Goal: Check status: Check status

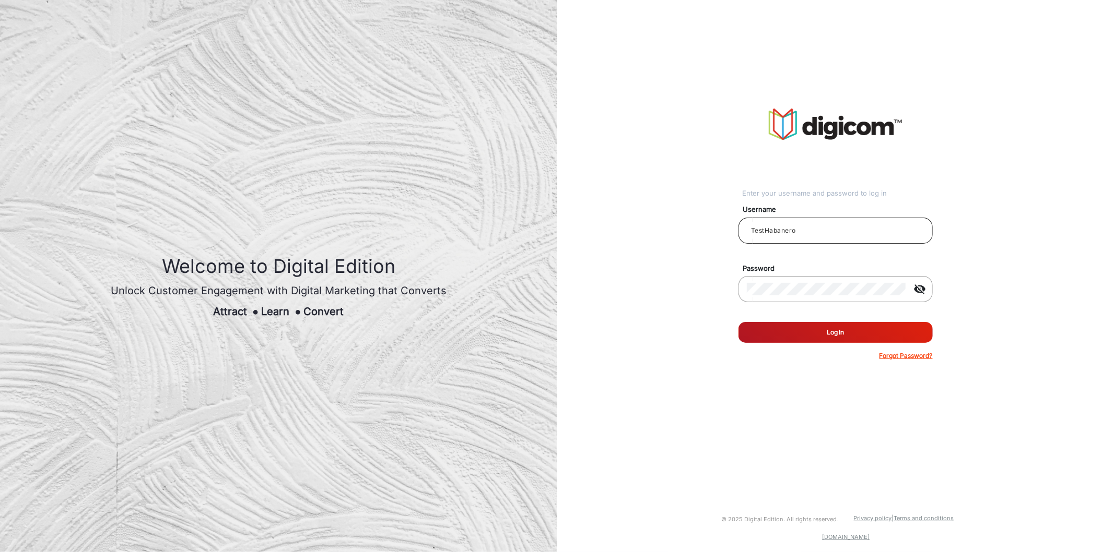
click at [757, 230] on input "TestHabanero" at bounding box center [836, 231] width 178 height 13
click at [788, 324] on button "Log In" at bounding box center [835, 332] width 194 height 21
click at [788, 331] on button "Log In" at bounding box center [835, 332] width 194 height 21
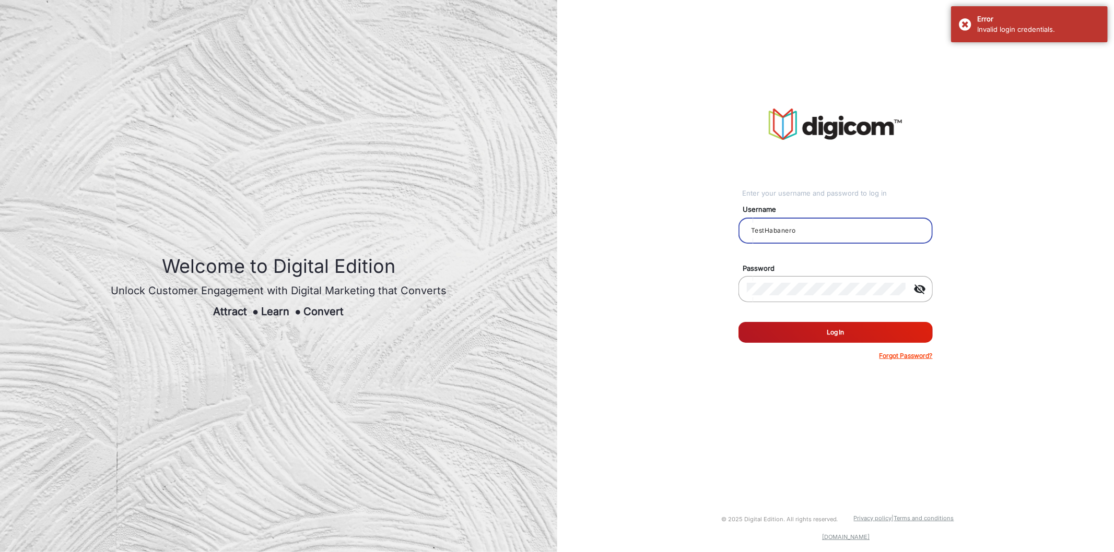
click at [808, 235] on input "TestHabanero" at bounding box center [836, 231] width 178 height 13
click at [802, 275] on div at bounding box center [826, 289] width 159 height 29
click at [802, 278] on div at bounding box center [826, 289] width 159 height 29
click at [801, 280] on div at bounding box center [826, 289] width 159 height 29
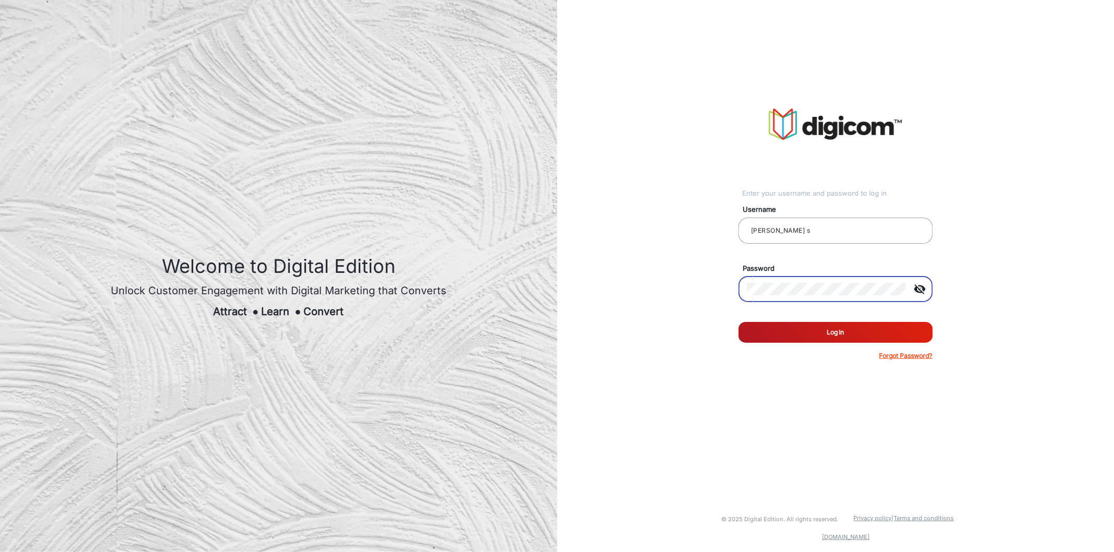
click at [738, 322] on button "Log In" at bounding box center [835, 332] width 194 height 21
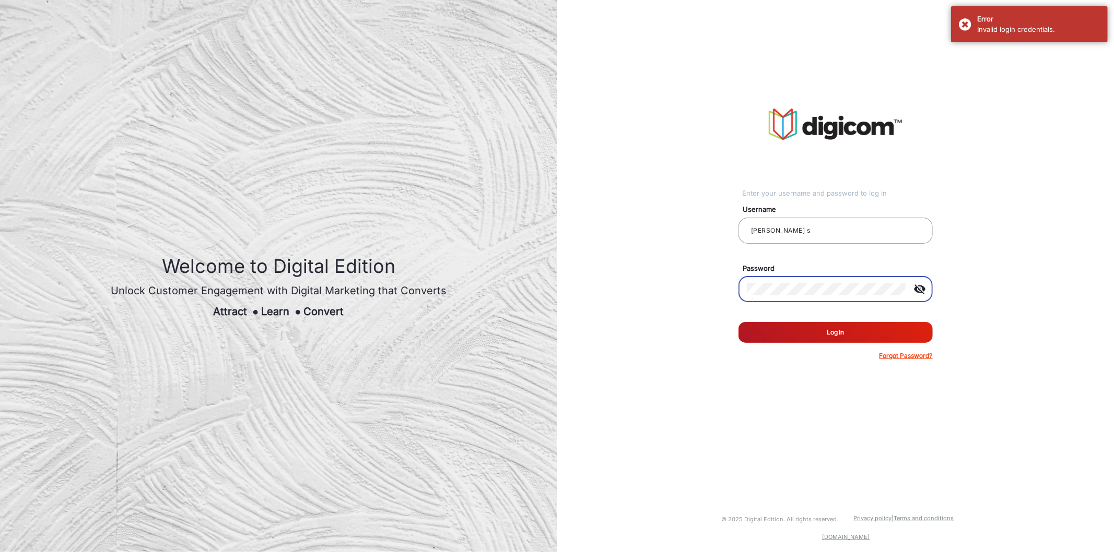
click at [796, 296] on div at bounding box center [826, 289] width 159 height 29
click at [915, 291] on mat-icon "visibility_off" at bounding box center [919, 289] width 25 height 13
click at [847, 282] on div at bounding box center [826, 289] width 159 height 29
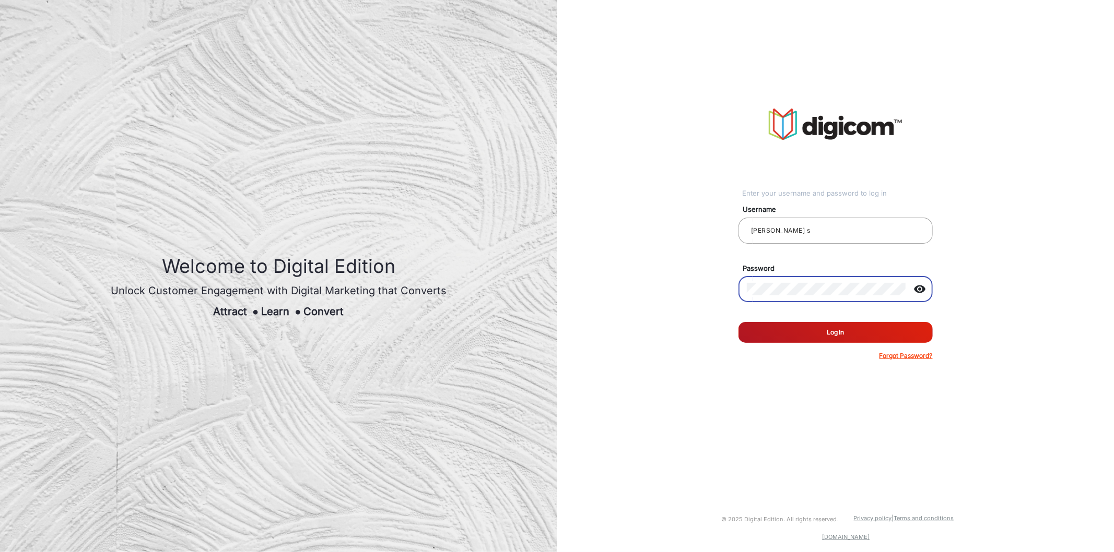
click at [835, 332] on button "Log In" at bounding box center [835, 332] width 194 height 21
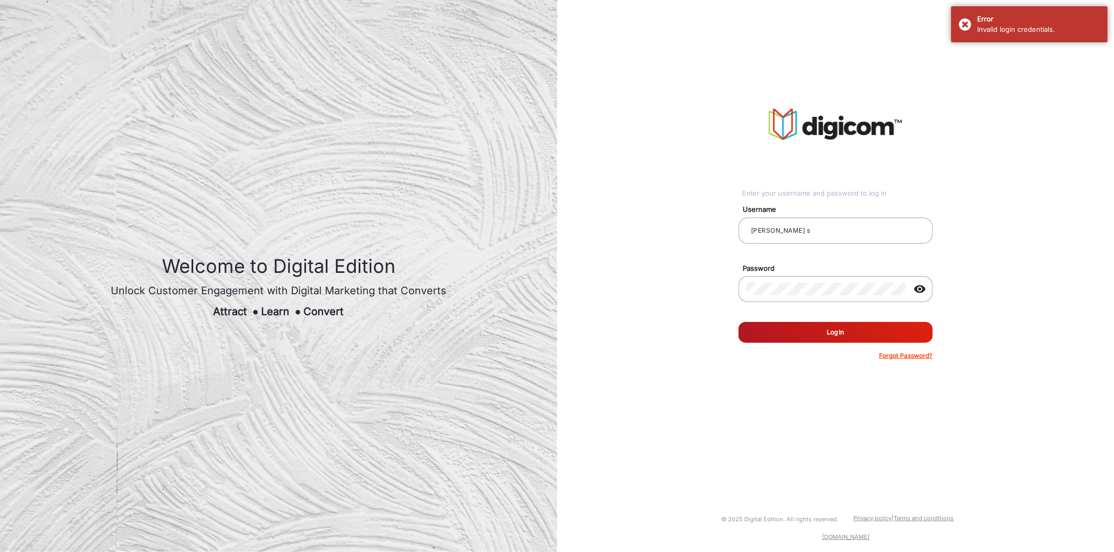
click at [815, 326] on button "Log In" at bounding box center [835, 332] width 194 height 21
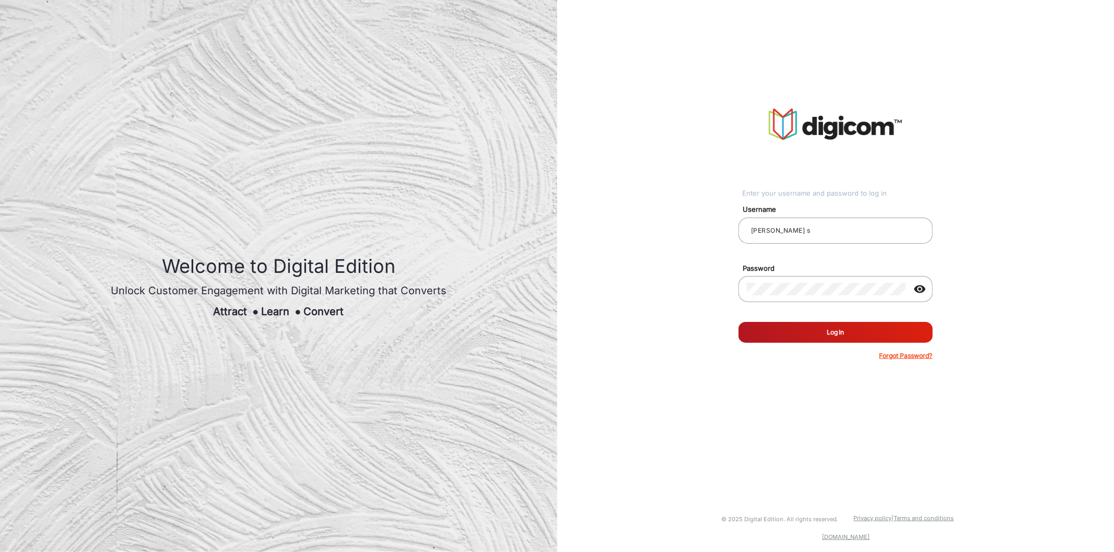
click at [815, 326] on button "Log In" at bounding box center [835, 332] width 194 height 21
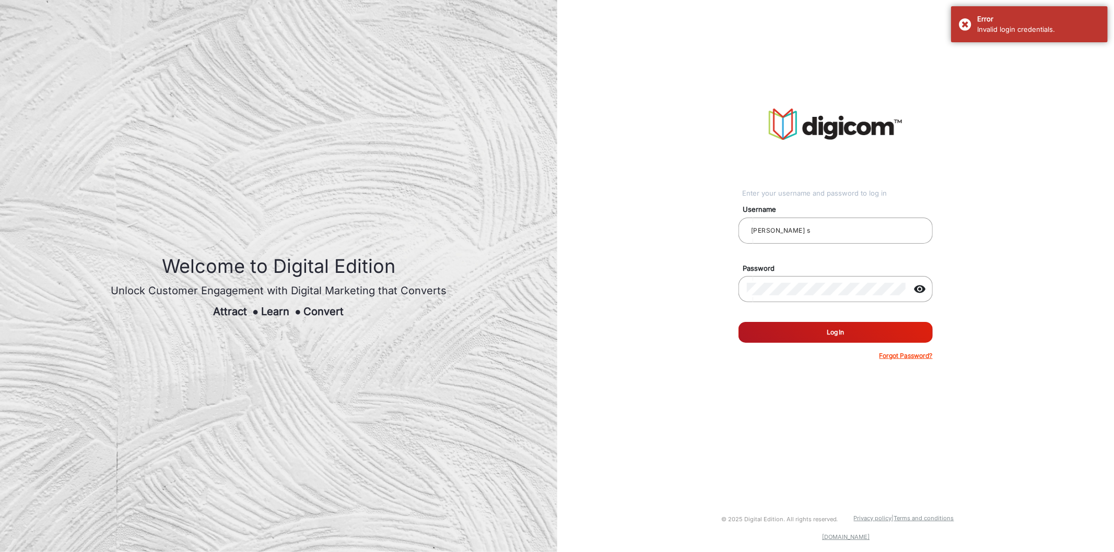
click at [790, 335] on button "Log In" at bounding box center [835, 332] width 194 height 21
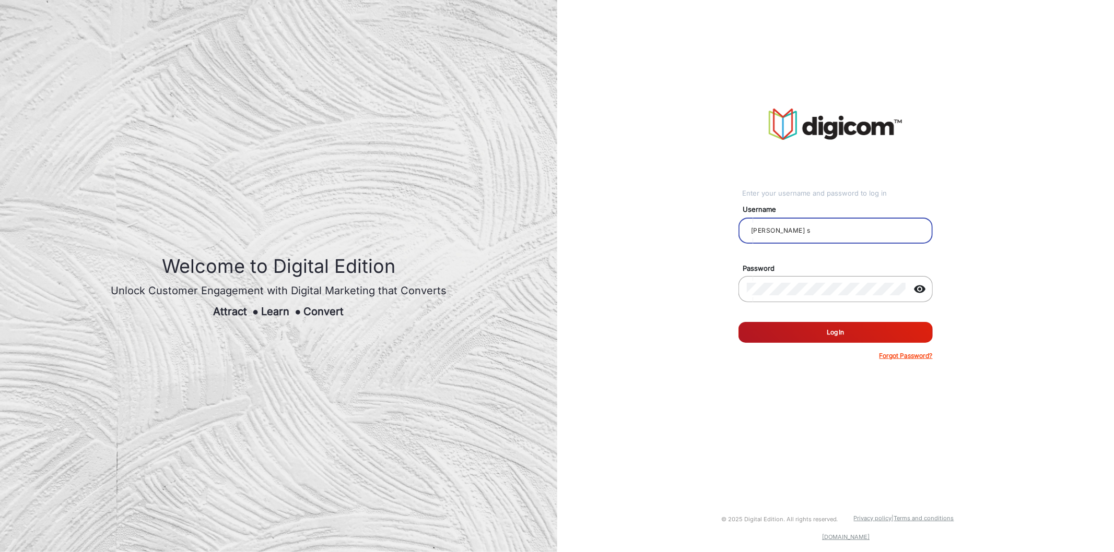
click at [812, 232] on input "[PERSON_NAME] s" at bounding box center [836, 231] width 178 height 13
type input "s"
type input "[PERSON_NAME]"
drag, startPoint x: 817, startPoint y: 226, endPoint x: 823, endPoint y: 215, distance: 12.6
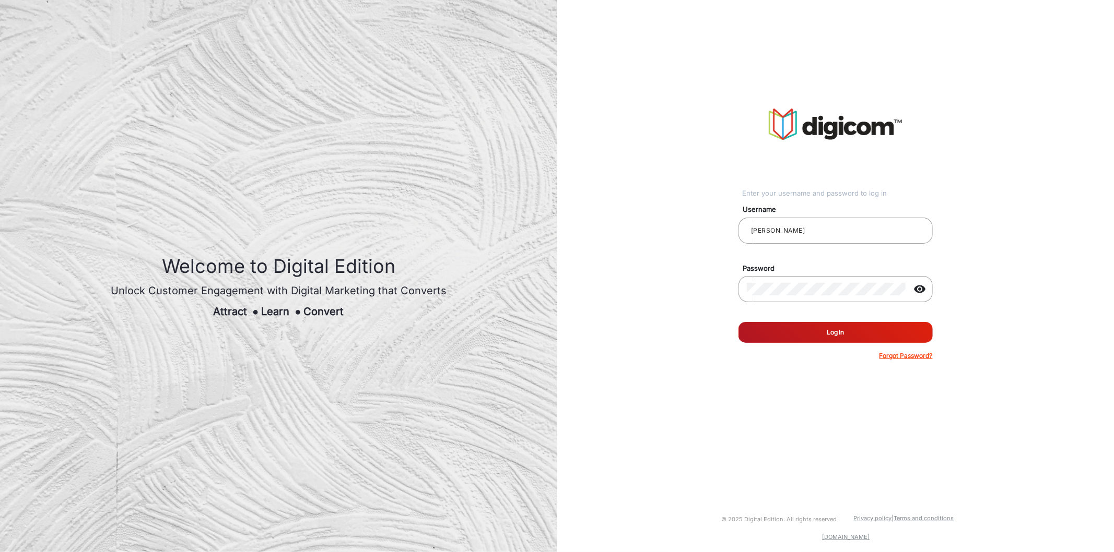
click at [823, 215] on div "Username [PERSON_NAME]" at bounding box center [835, 226] width 210 height 57
drag, startPoint x: 823, startPoint y: 215, endPoint x: 811, endPoint y: 226, distance: 16.3
click at [811, 226] on div "Username [PERSON_NAME]" at bounding box center [835, 226] width 210 height 57
click at [811, 226] on input "[PERSON_NAME]" at bounding box center [836, 231] width 178 height 13
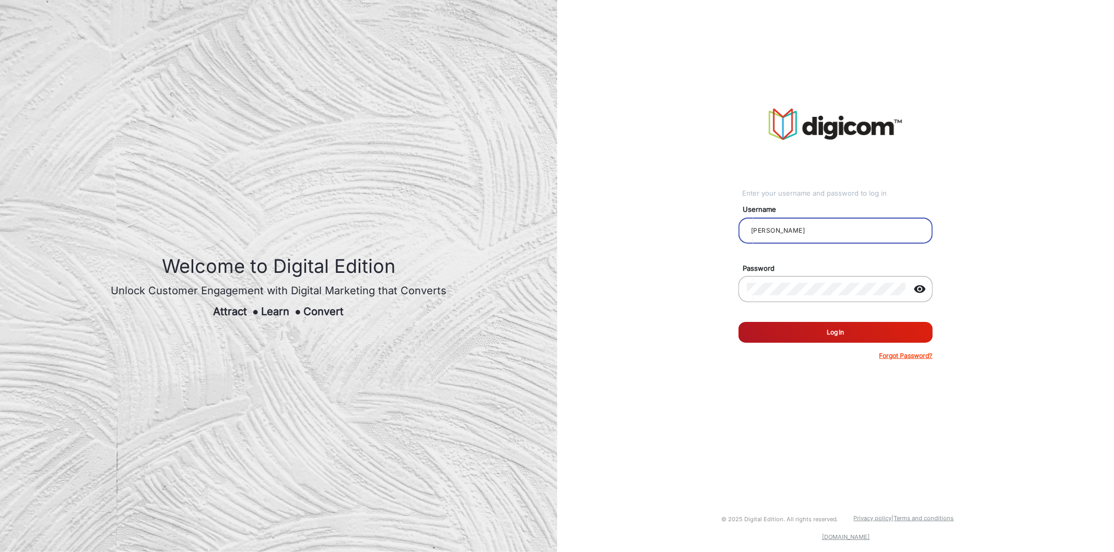
click at [811, 226] on input "[PERSON_NAME]" at bounding box center [836, 231] width 178 height 13
click at [808, 331] on button "Log In" at bounding box center [835, 332] width 194 height 21
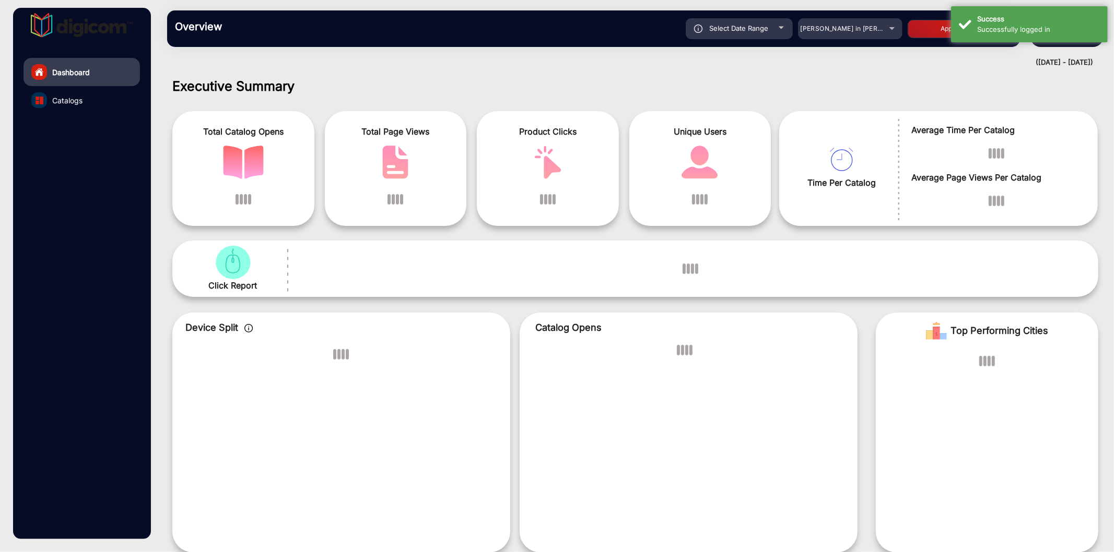
scroll to position [8, 0]
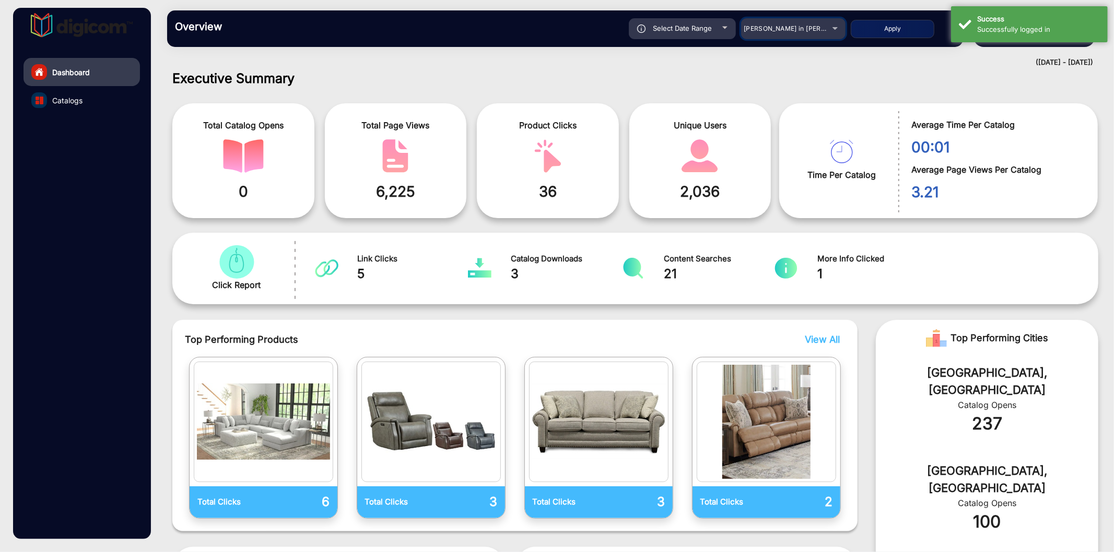
click at [827, 24] on div "[PERSON_NAME] in [PERSON_NAME]" at bounding box center [793, 28] width 104 height 13
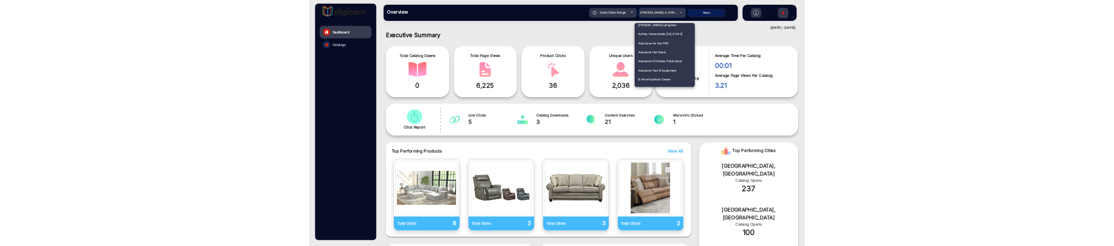
scroll to position [476, 0]
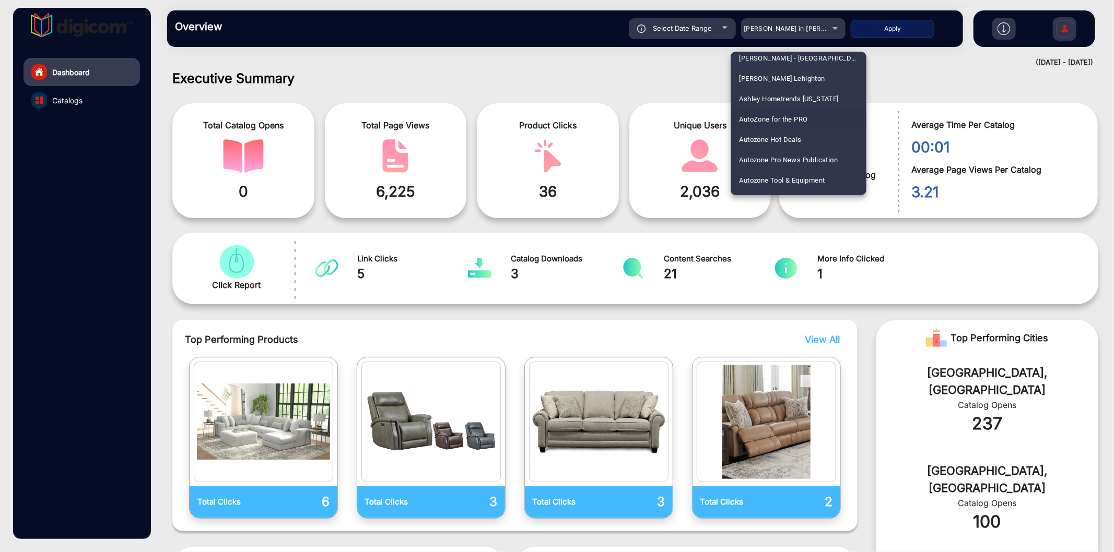
click at [807, 116] on span "AutoZone for the PRO" at bounding box center [773, 119] width 68 height 20
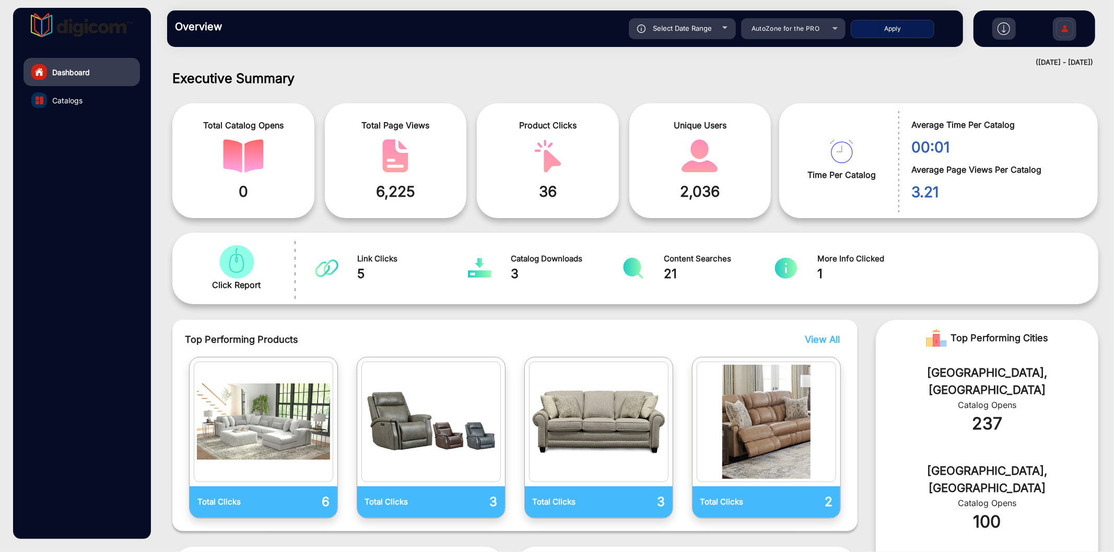
drag, startPoint x: 821, startPoint y: 64, endPoint x: 876, endPoint y: 367, distance: 308.3
click at [876, 367] on div "[GEOGRAPHIC_DATA], [GEOGRAPHIC_DATA] Catalog Opens 237" at bounding box center [987, 406] width 222 height 98
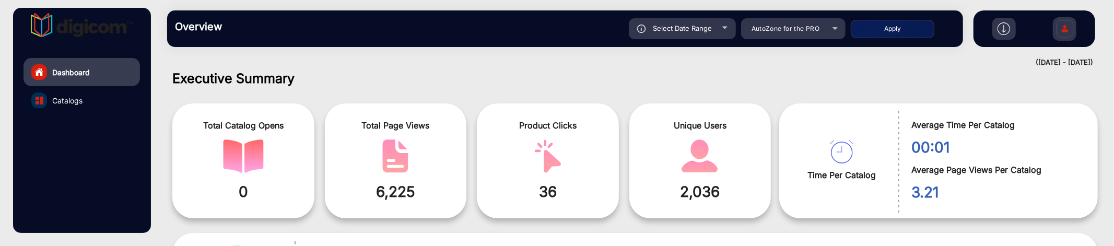
click at [884, 28] on button "Apply" at bounding box center [893, 29] width 84 height 18
type input "[DATE]"
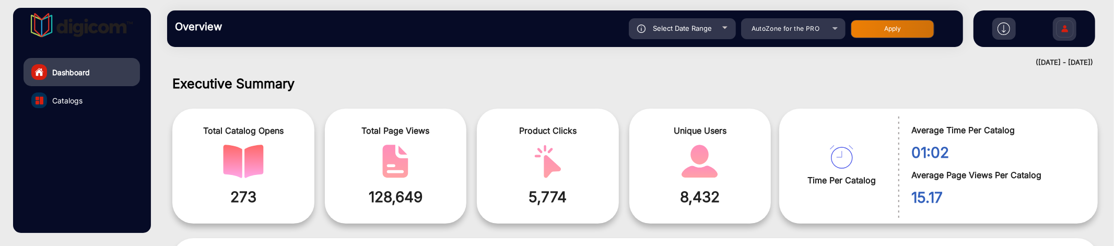
scroll to position [0, 0]
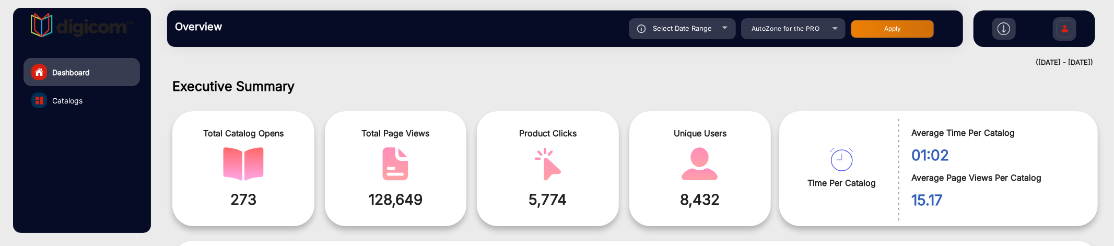
click at [717, 31] on div "Select Date Range" at bounding box center [682, 28] width 107 height 21
type input "[DATE]"
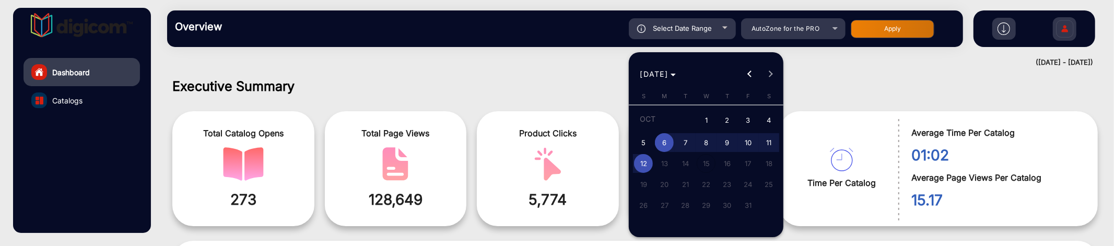
click at [703, 119] on span "1" at bounding box center [706, 120] width 19 height 21
type input "[DATE]"
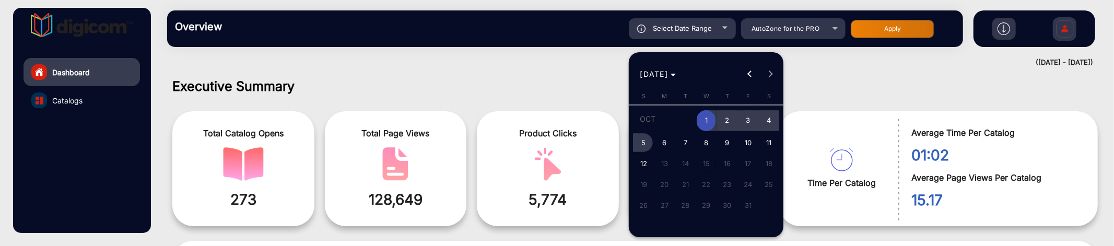
click at [651, 139] on span "5" at bounding box center [643, 142] width 19 height 19
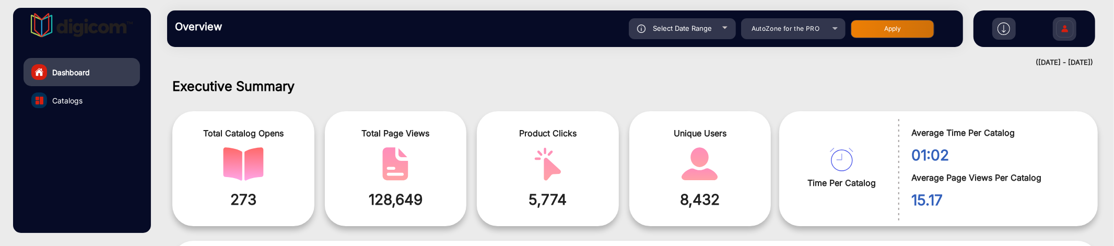
type input "[DATE]"
click at [867, 34] on button "Apply" at bounding box center [893, 29] width 84 height 18
type input "[DATE]"
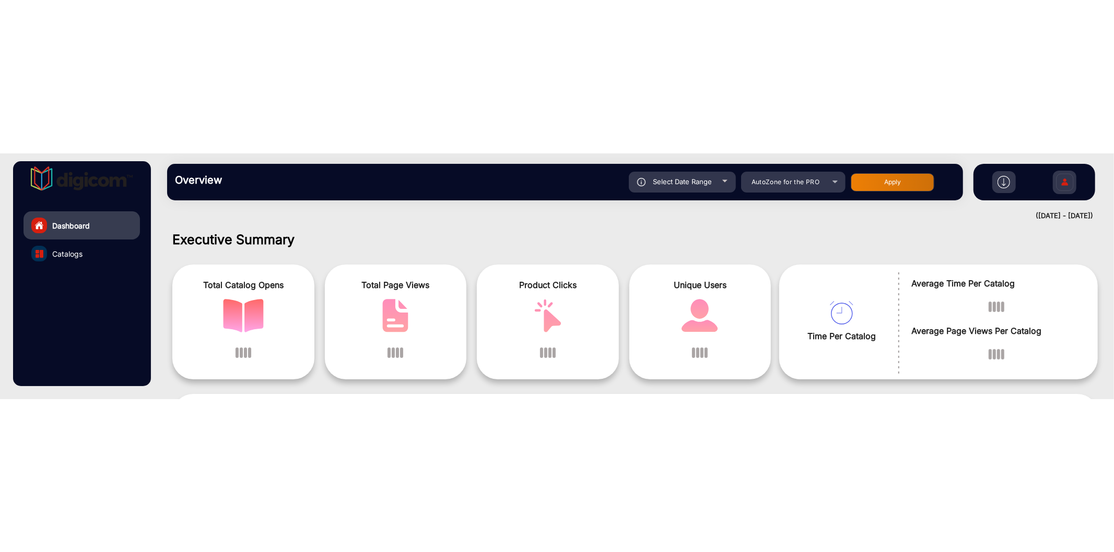
scroll to position [8, 0]
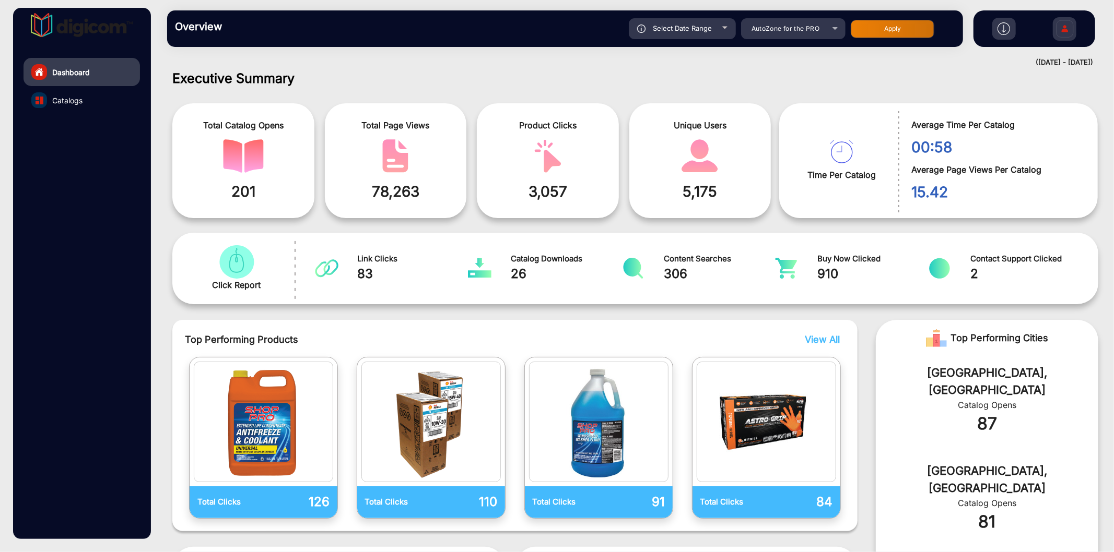
click at [94, 95] on link "Catalogs" at bounding box center [81, 100] width 116 height 28
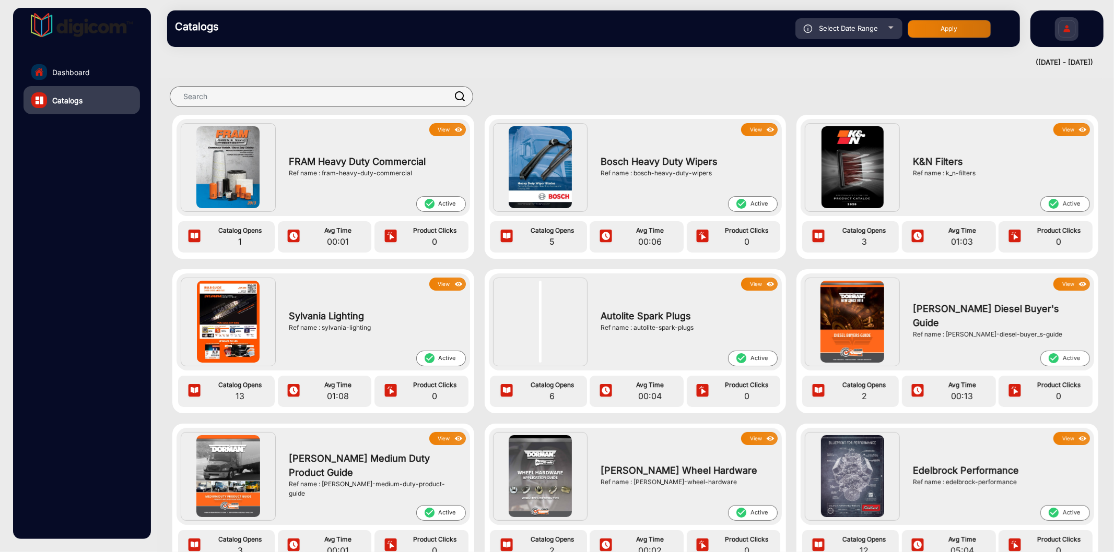
click at [106, 71] on link "Dashboard" at bounding box center [81, 72] width 116 height 28
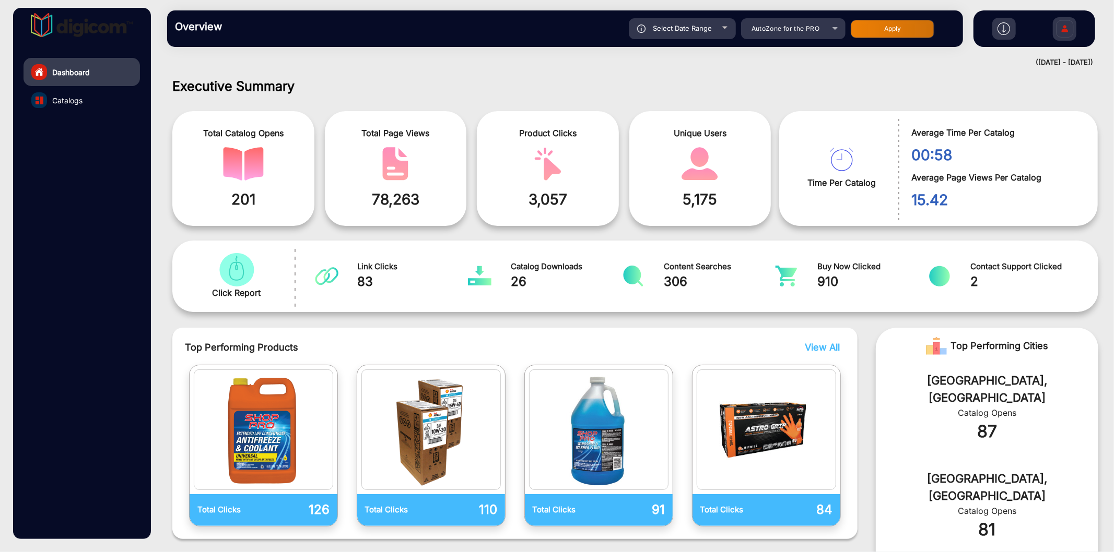
scroll to position [8, 0]
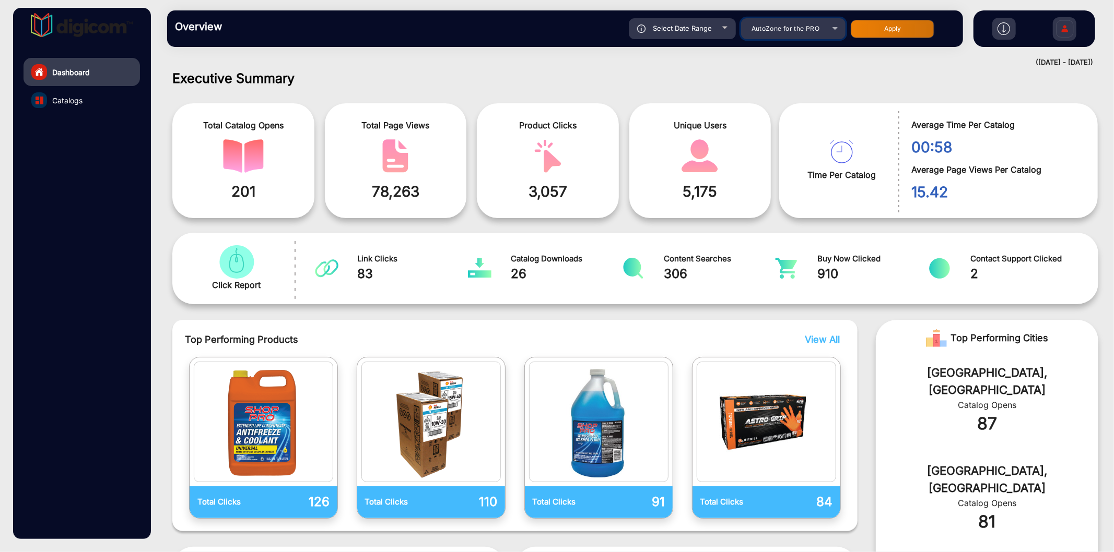
click at [764, 29] on span "AutoZone for the PRO" at bounding box center [785, 29] width 68 height 8
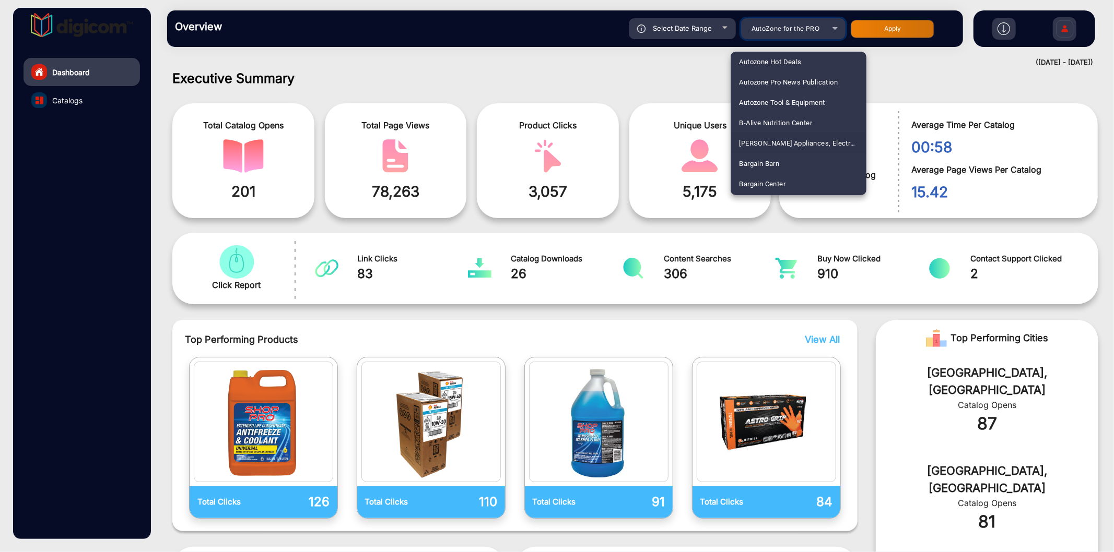
scroll to position [410, 0]
click at [687, 79] on div at bounding box center [557, 276] width 1114 height 552
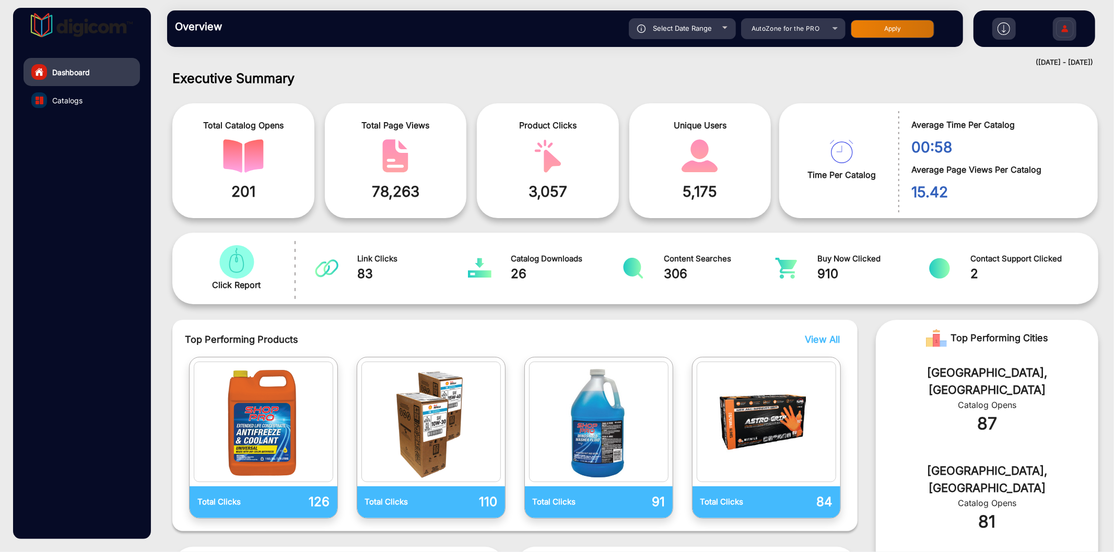
click at [727, 32] on div "Select Date Range" at bounding box center [682, 28] width 107 height 21
type input "[DATE]"
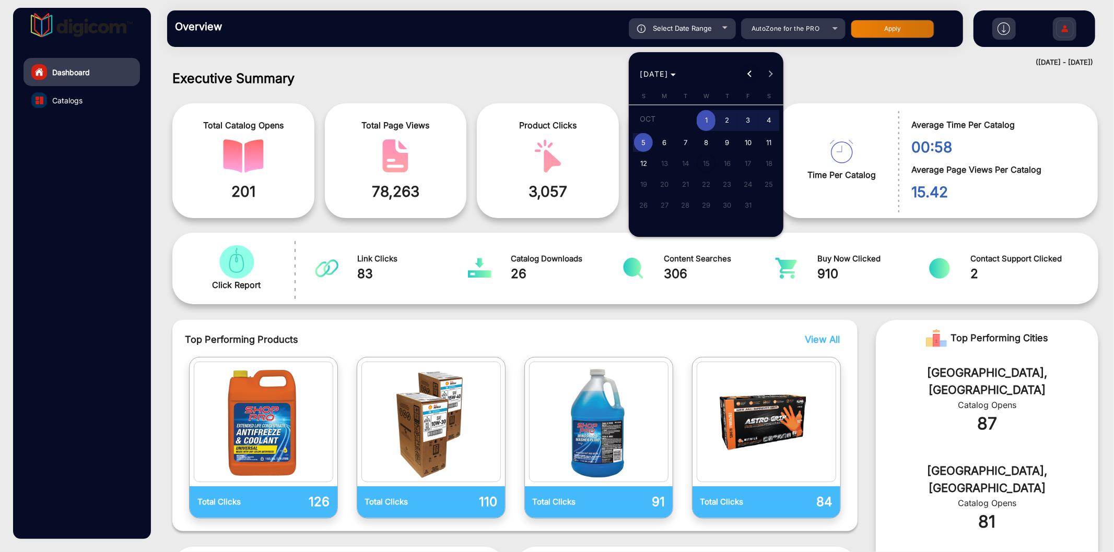
click at [743, 71] on span "Previous month" at bounding box center [749, 74] width 21 height 21
click at [666, 141] on span "1" at bounding box center [664, 140] width 19 height 19
type input "[DATE]"
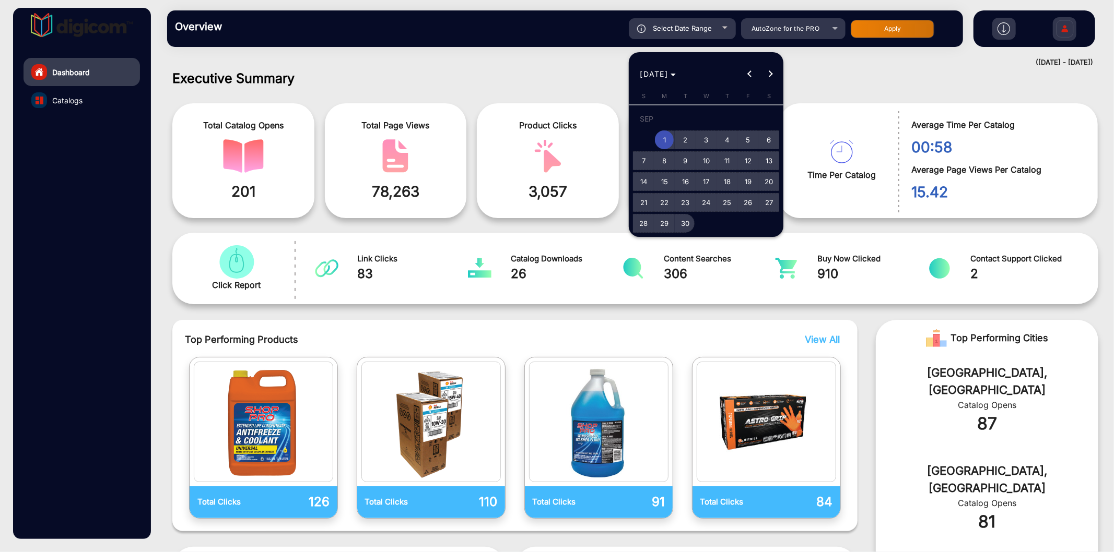
click at [684, 218] on span "30" at bounding box center [685, 223] width 19 height 19
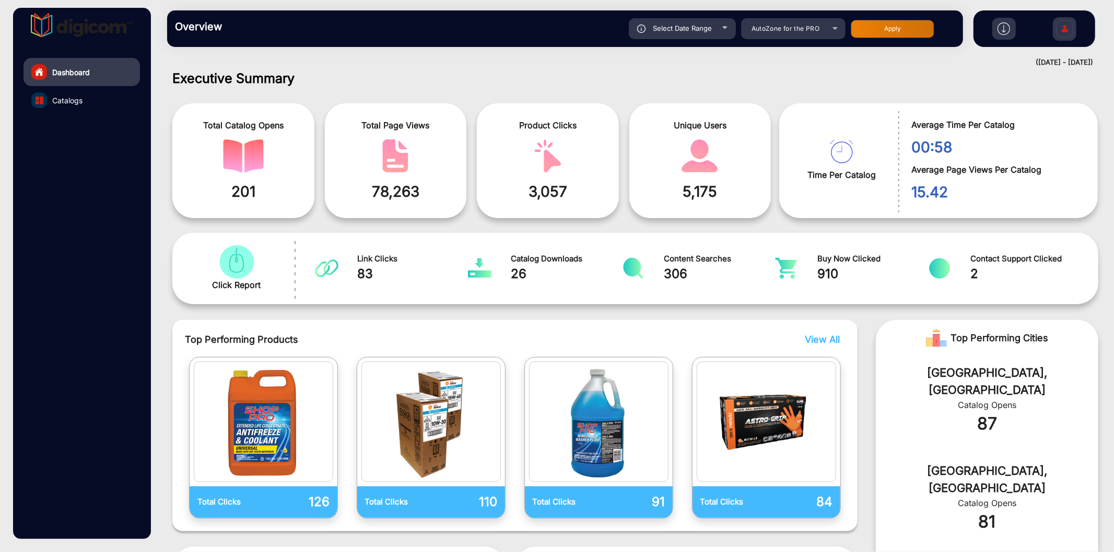
type input "[DATE]"
click at [863, 32] on button "Apply" at bounding box center [893, 29] width 84 height 18
type input "[DATE]"
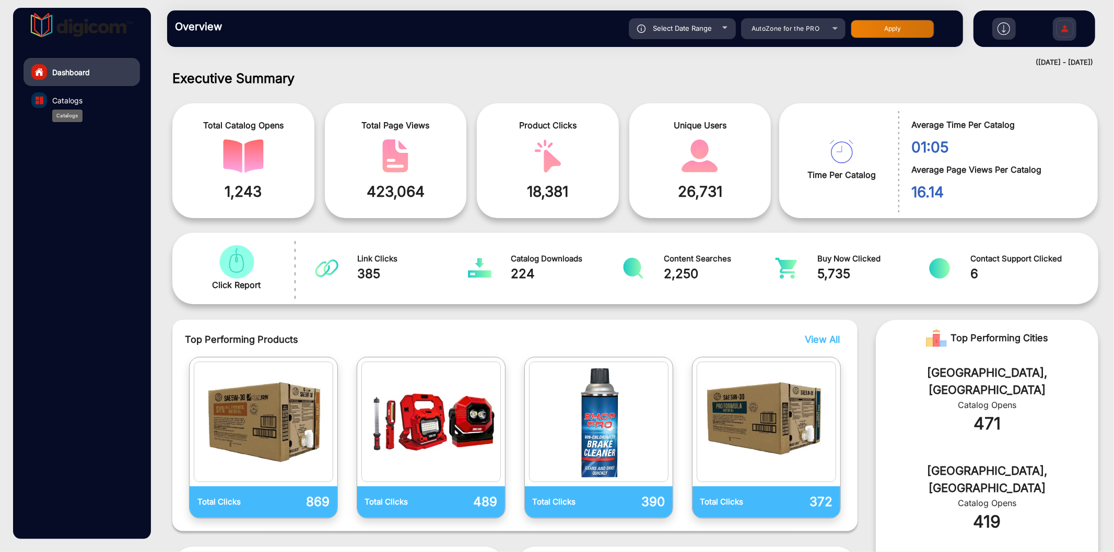
click at [55, 101] on span "Catalogs" at bounding box center [67, 100] width 30 height 11
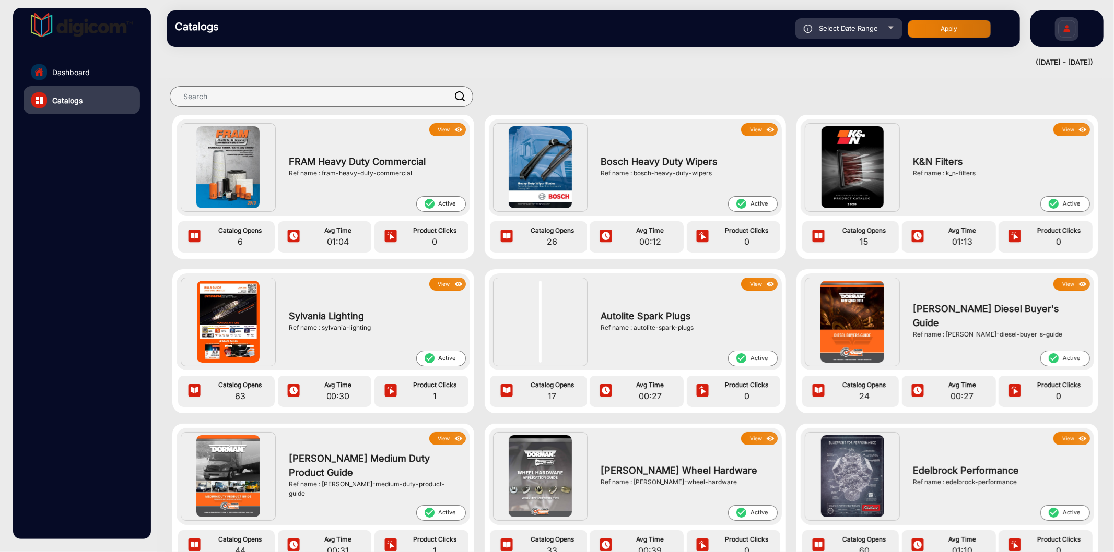
click at [91, 70] on link "Dashboard" at bounding box center [81, 72] width 116 height 28
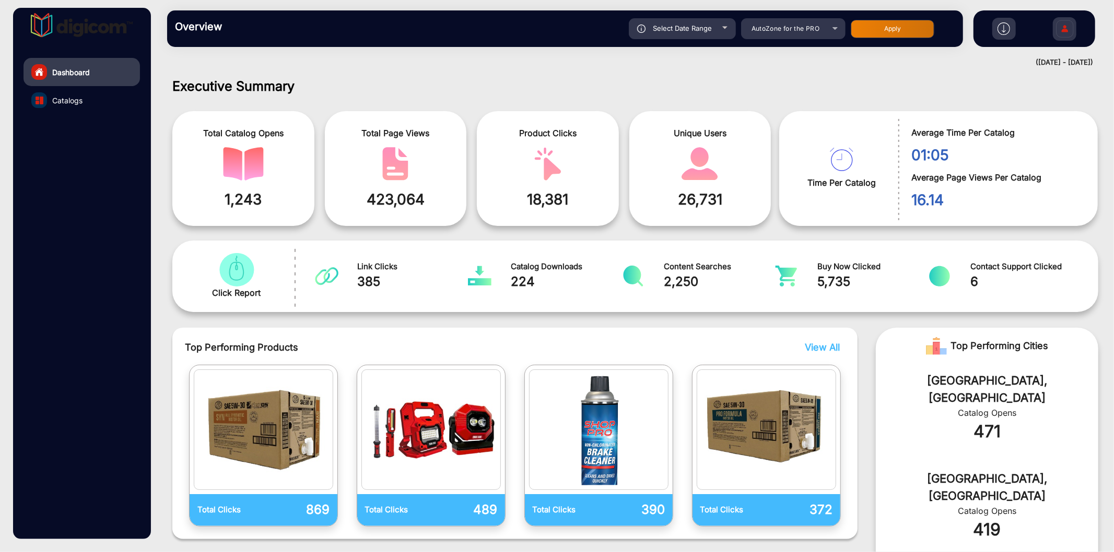
scroll to position [8, 0]
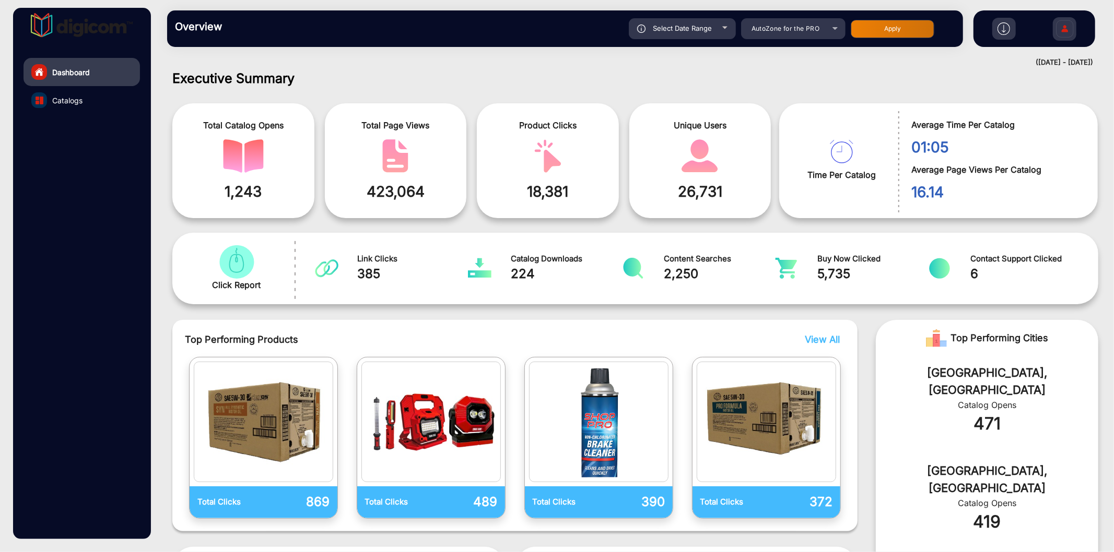
click at [709, 33] on div "Select Date Range" at bounding box center [682, 28] width 107 height 21
type input "[DATE]"
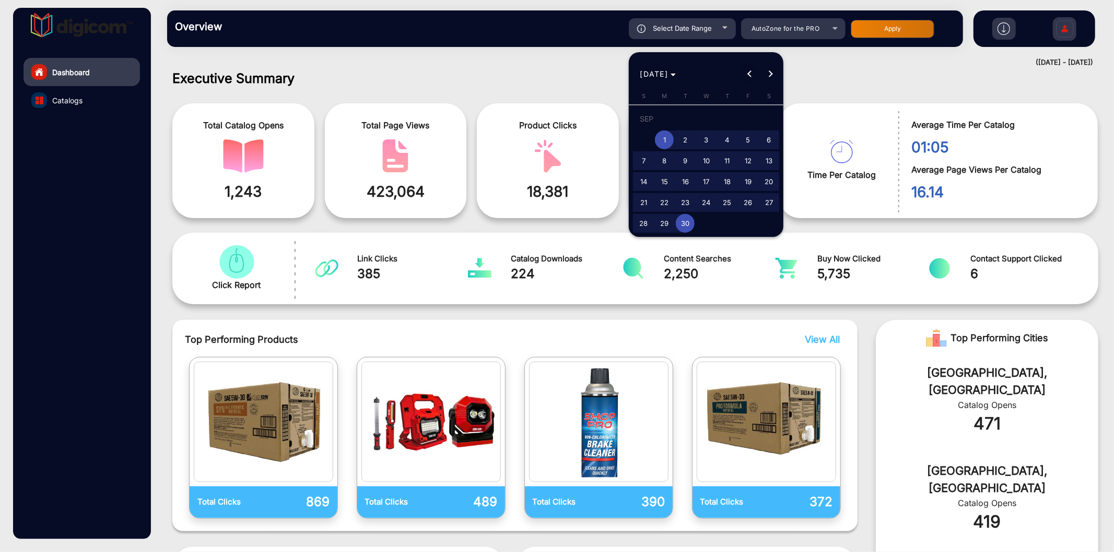
click at [752, 79] on span "Previous month" at bounding box center [749, 74] width 21 height 21
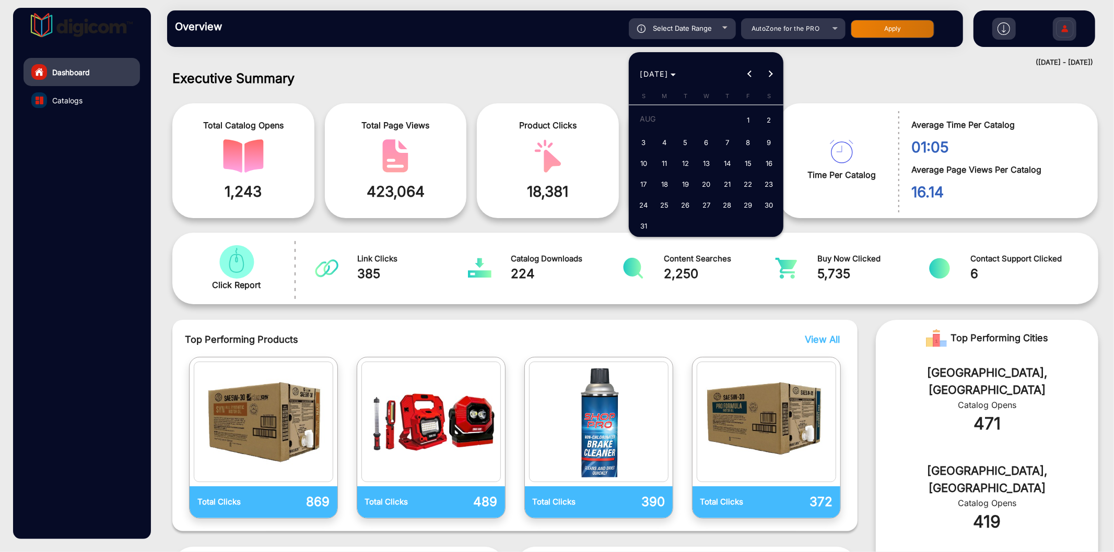
click at [739, 116] on span "1" at bounding box center [747, 120] width 19 height 21
type input "[DATE]"
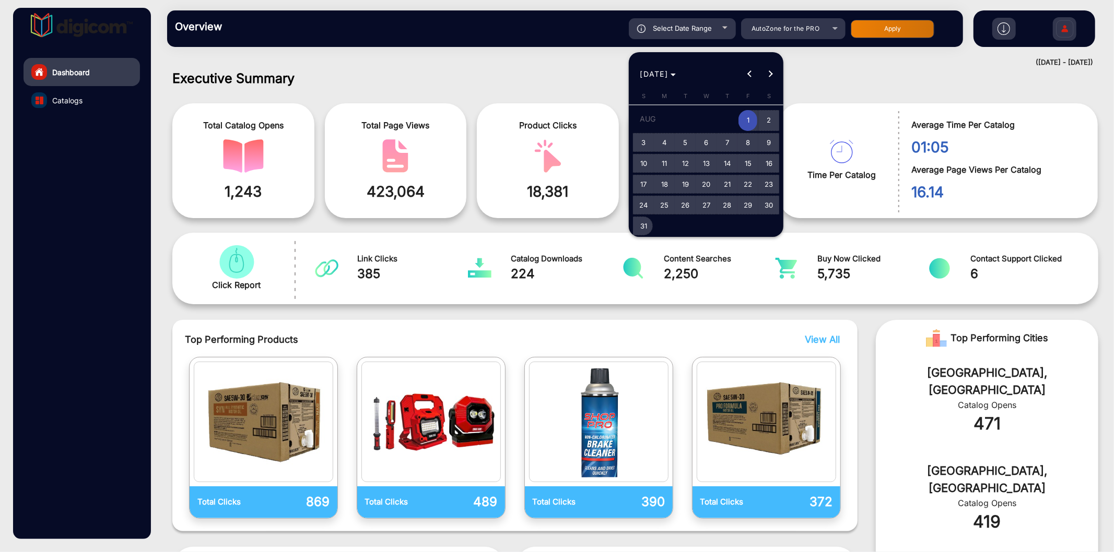
click at [645, 223] on span "31" at bounding box center [643, 226] width 19 height 19
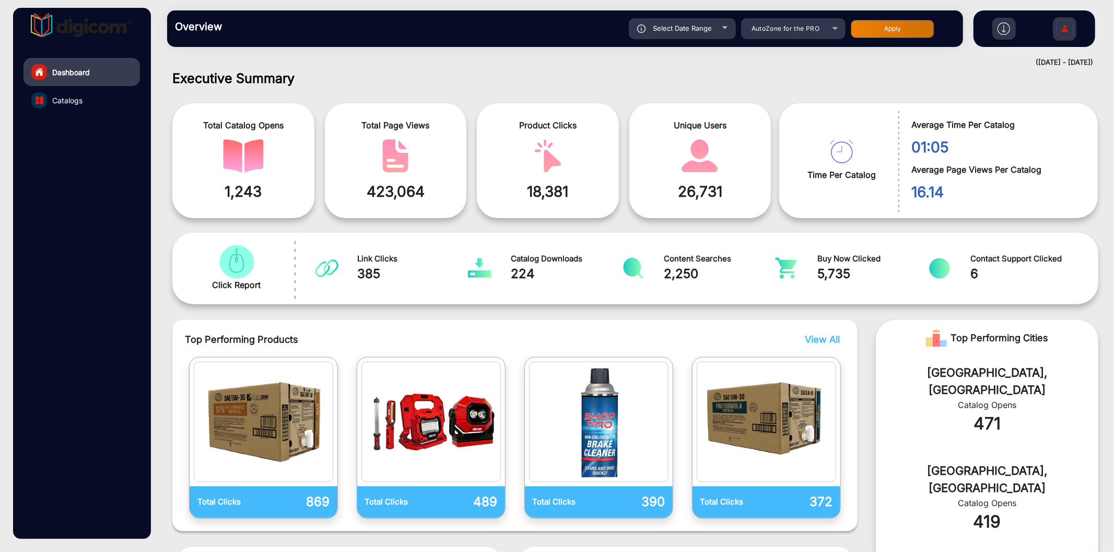
type input "[DATE]"
click at [881, 33] on button "Apply" at bounding box center [893, 29] width 84 height 18
type input "[DATE]"
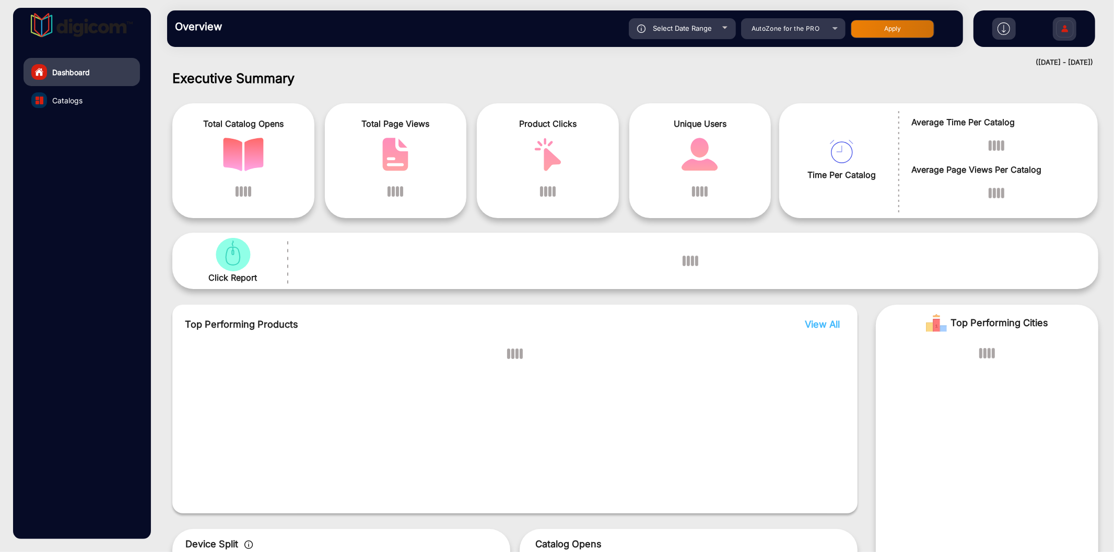
click at [85, 102] on link "Catalogs" at bounding box center [81, 100] width 116 height 28
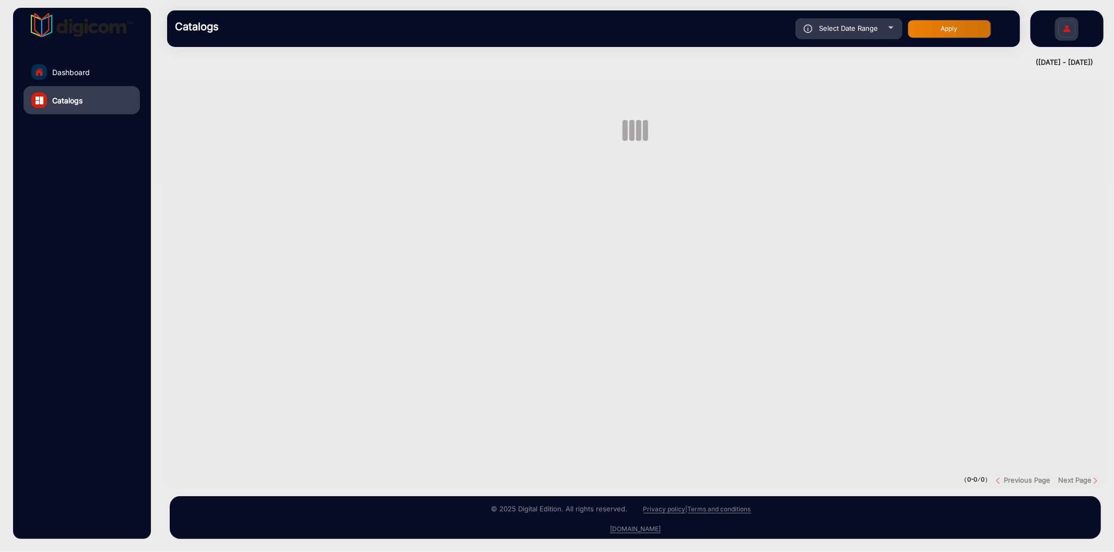
click at [90, 75] on link "Dashboard" at bounding box center [81, 72] width 116 height 28
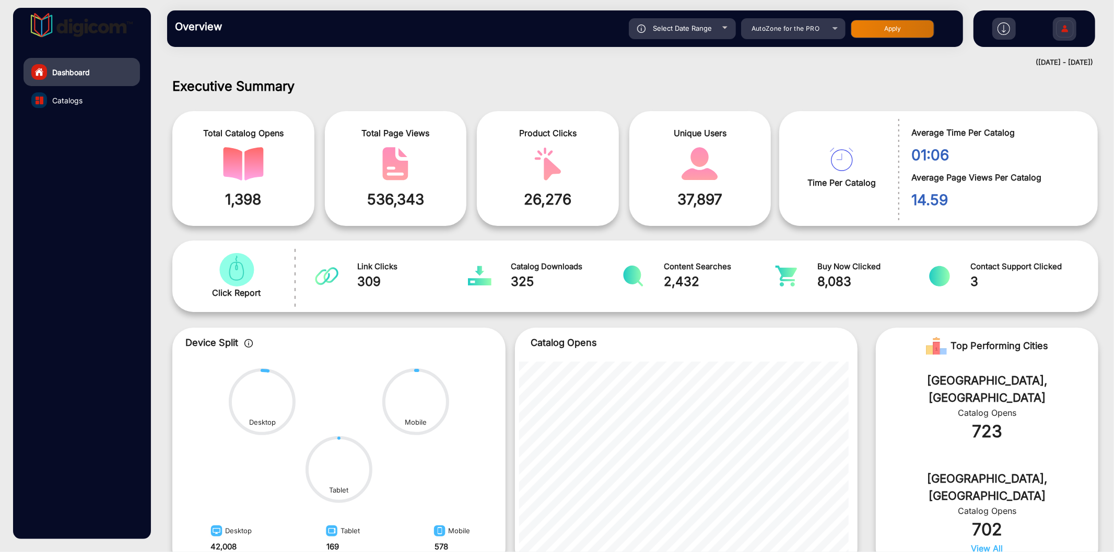
scroll to position [8, 0]
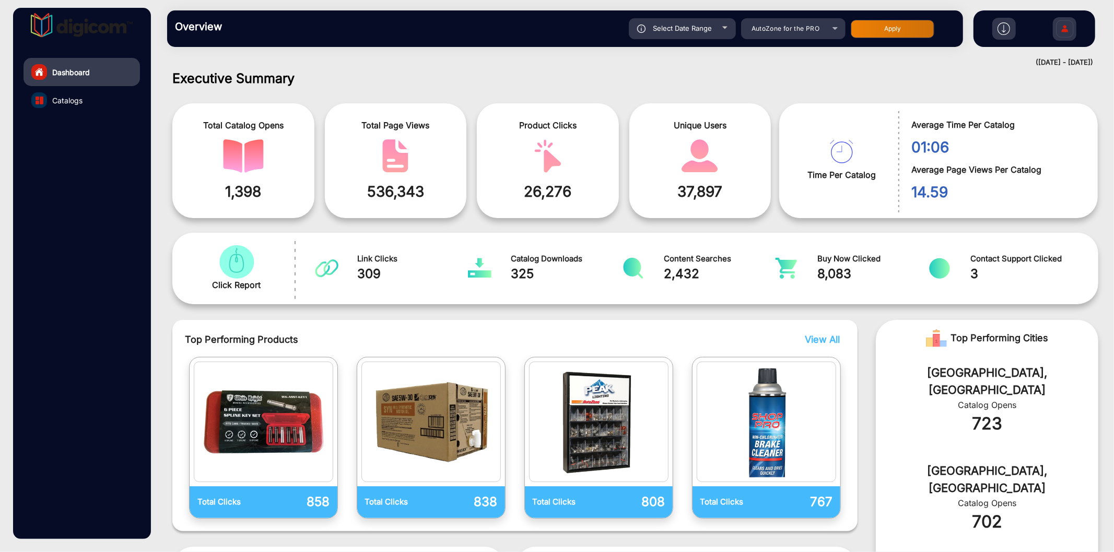
click at [96, 107] on link "Catalogs" at bounding box center [81, 100] width 116 height 28
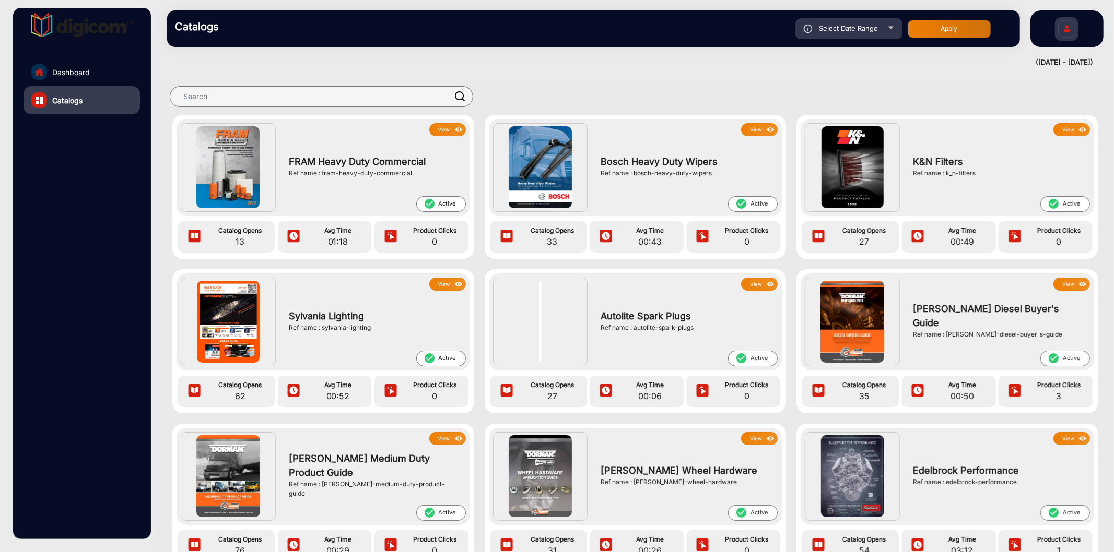
click at [97, 79] on link "Dashboard" at bounding box center [81, 72] width 116 height 28
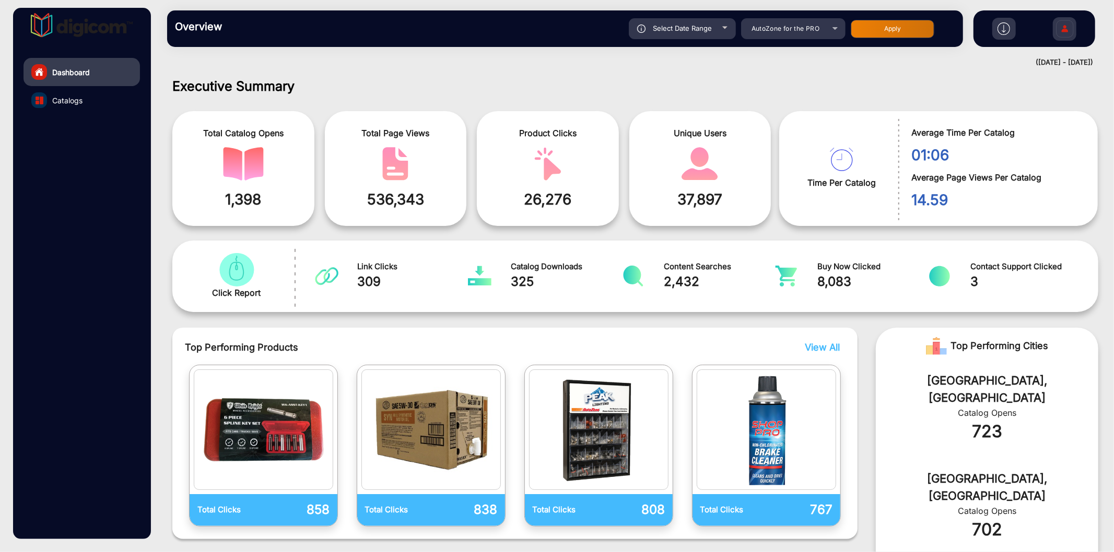
scroll to position [8, 0]
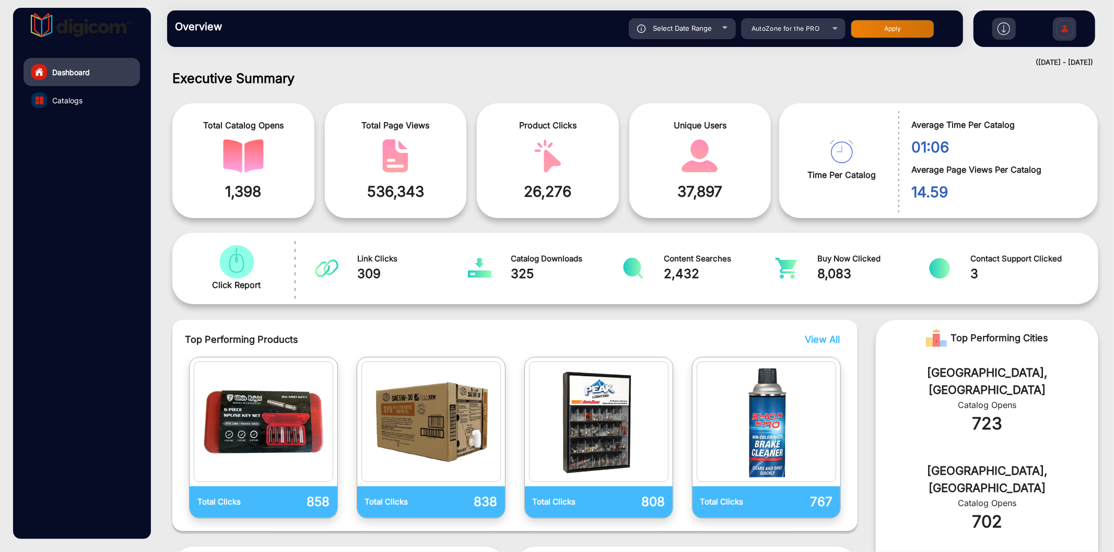
drag, startPoint x: 199, startPoint y: 101, endPoint x: 573, endPoint y: 92, distance: 374.5
click at [573, 92] on div "Total Catalog Opens 1,398 Total Page Views 536,343 Product Clicks 26,276 Unique…" at bounding box center [634, 156] width 941 height 133
click at [808, 22] on div "AutoZone for the PRO" at bounding box center [785, 28] width 84 height 13
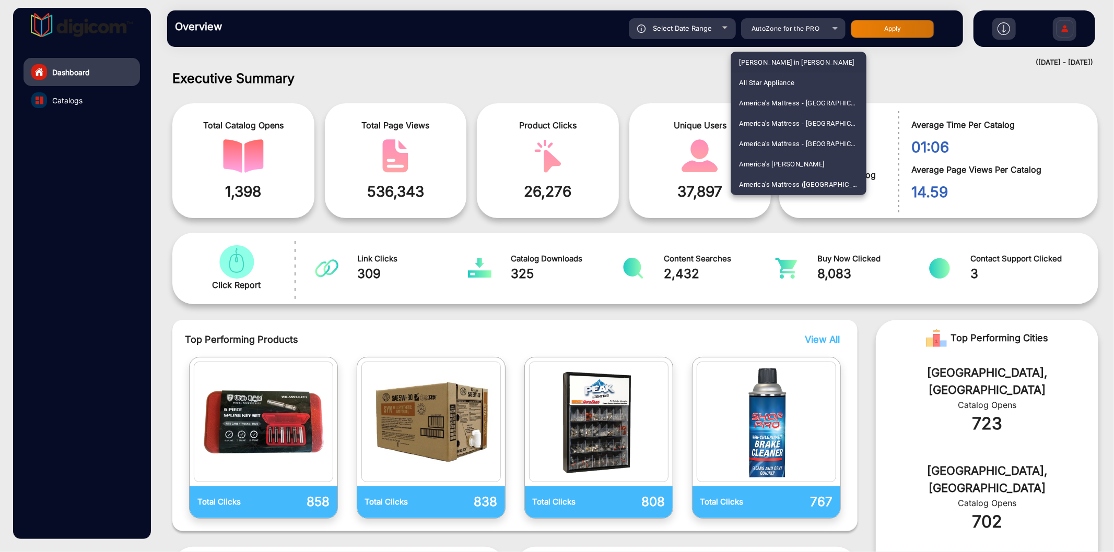
scroll to position [471, 0]
click at [800, 157] on span "Autozone Pro News Publication" at bounding box center [788, 165] width 99 height 20
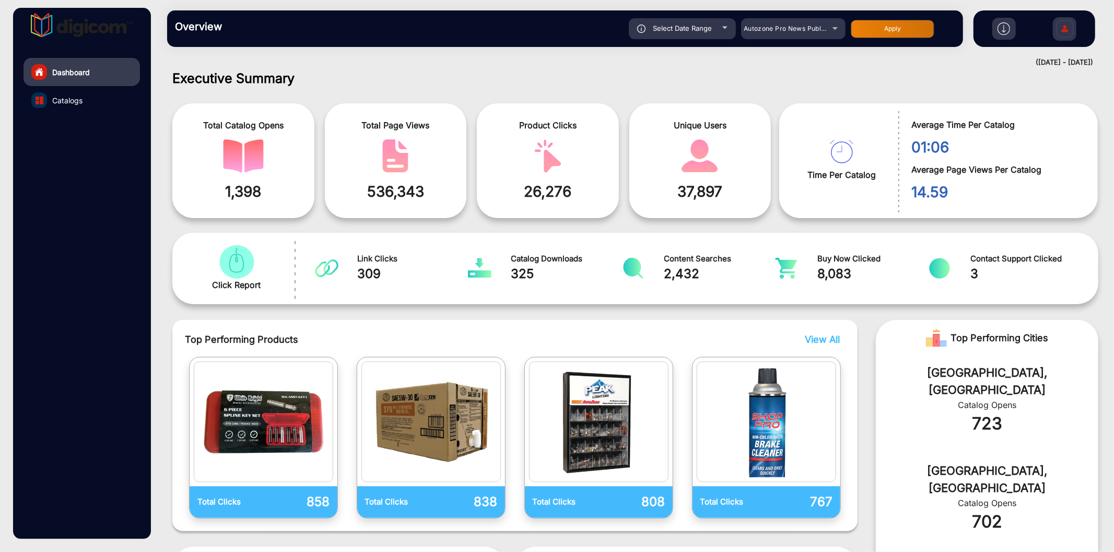
click at [920, 29] on button "Apply" at bounding box center [893, 29] width 84 height 18
type input "[DATE]"
click at [703, 31] on span "Select Date Range" at bounding box center [682, 28] width 59 height 8
type input "[DATE]"
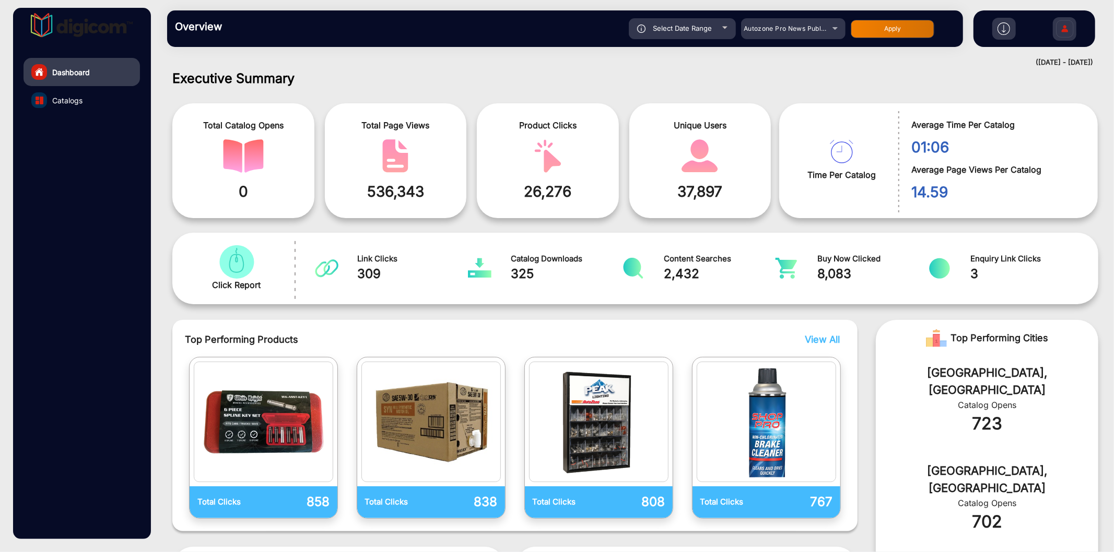
type input "[DATE]"
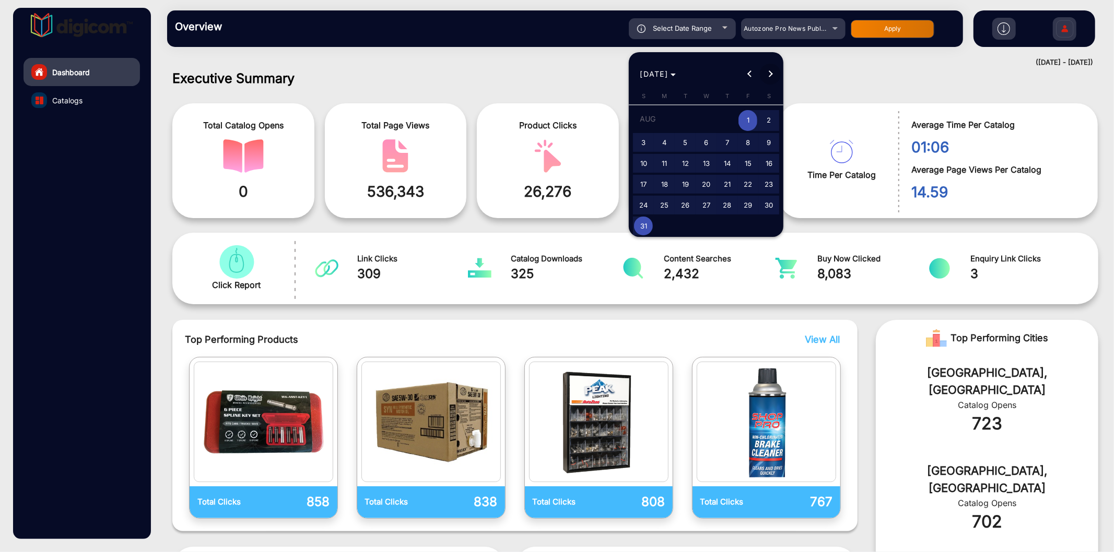
click at [772, 67] on span "Next month" at bounding box center [770, 74] width 21 height 21
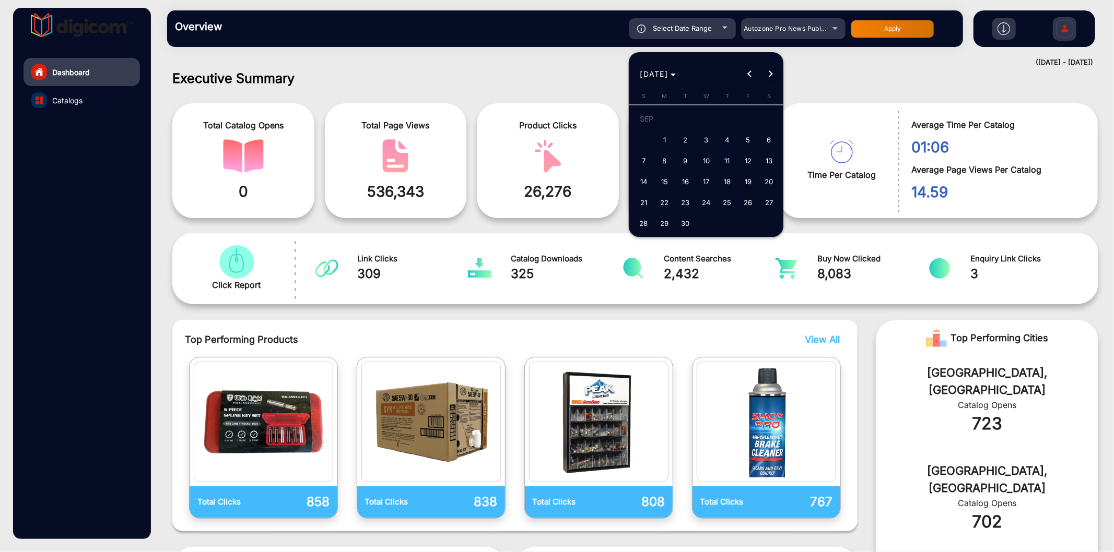
click at [772, 67] on span "Next month" at bounding box center [770, 74] width 21 height 21
click at [710, 113] on span "1" at bounding box center [706, 120] width 19 height 21
type input "[DATE]"
click at [710, 113] on span "1" at bounding box center [706, 120] width 19 height 21
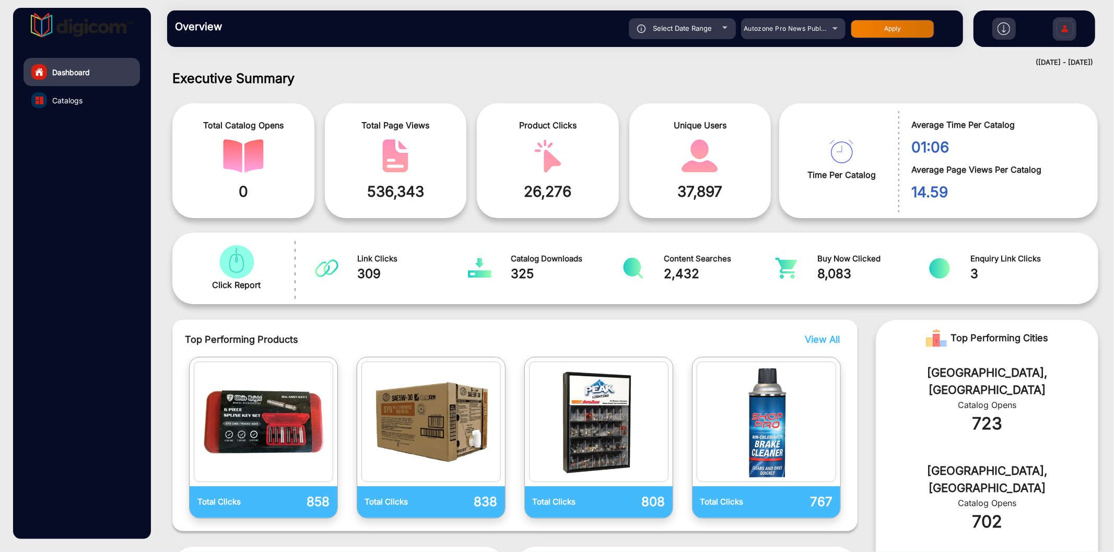
type input "[DATE]"
click at [863, 28] on button "Apply" at bounding box center [893, 29] width 84 height 18
type input "[DATE]"
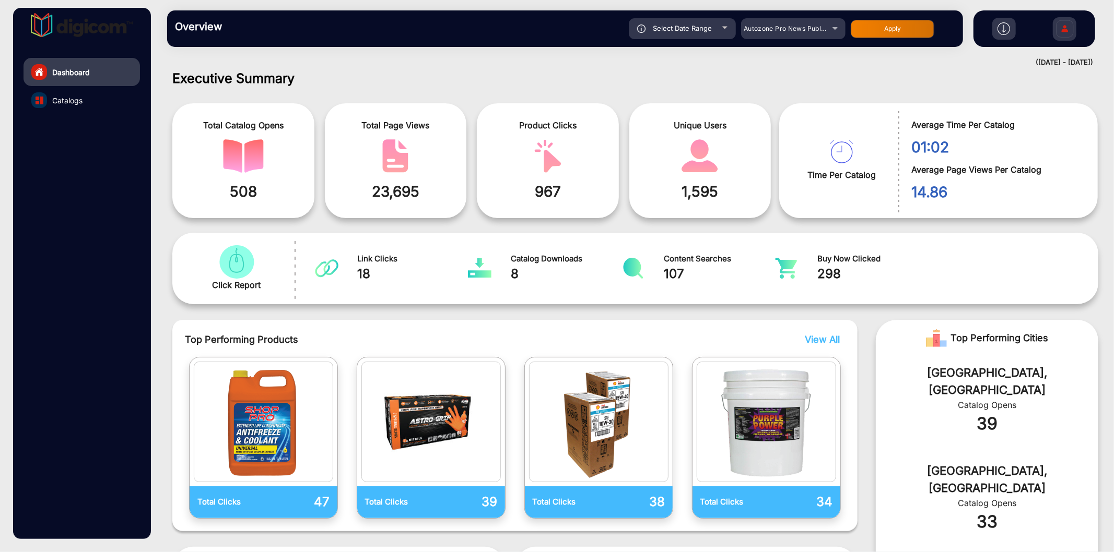
click at [729, 31] on div "Select Date Range" at bounding box center [682, 28] width 107 height 21
type input "[DATE]"
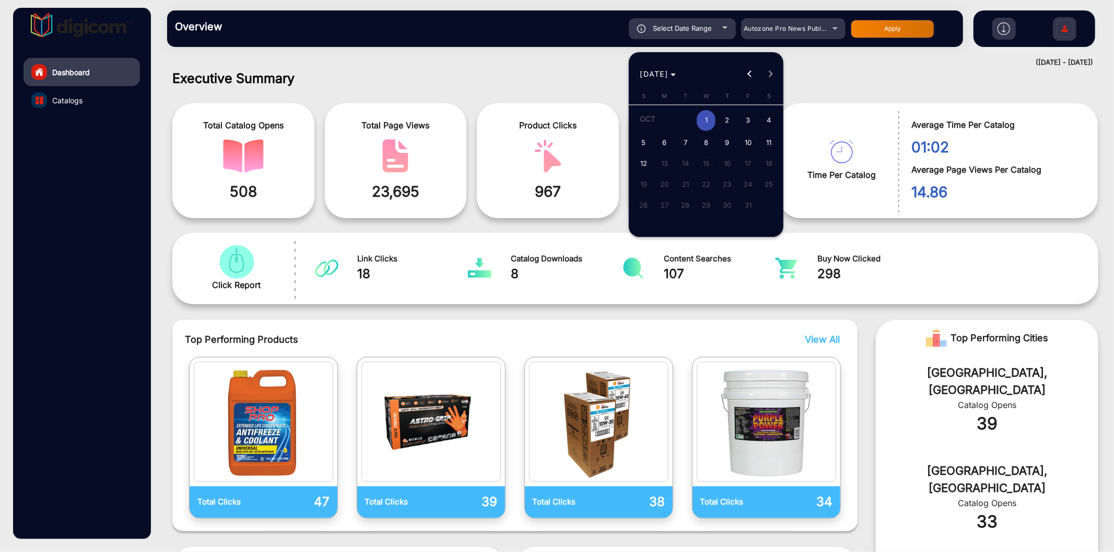
click at [721, 120] on span "2" at bounding box center [726, 120] width 19 height 21
type input "[DATE]"
click at [721, 120] on span "2" at bounding box center [726, 120] width 19 height 21
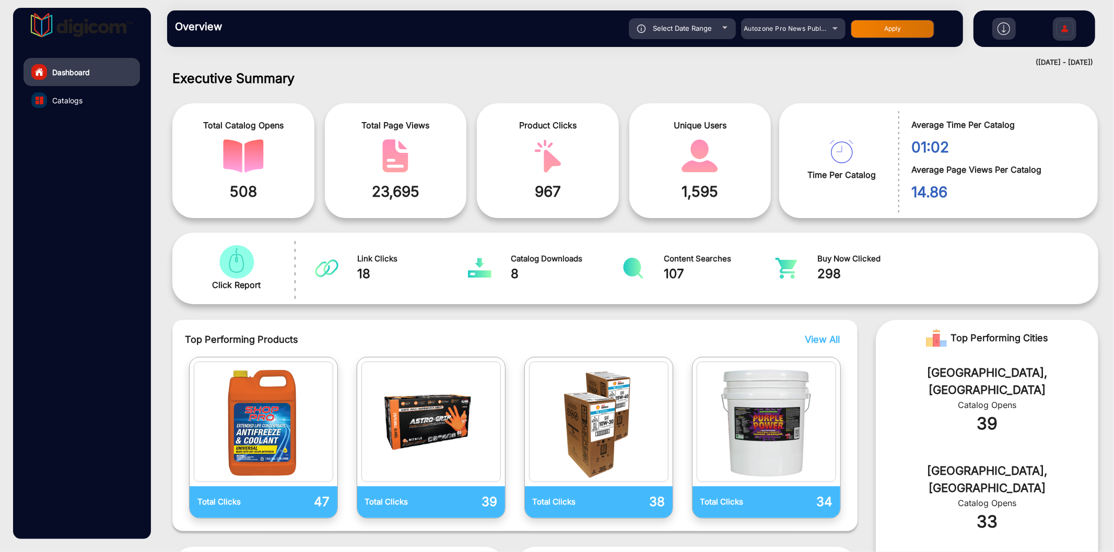
type input "[DATE]"
click at [865, 32] on button "Apply" at bounding box center [893, 29] width 84 height 18
type input "[DATE]"
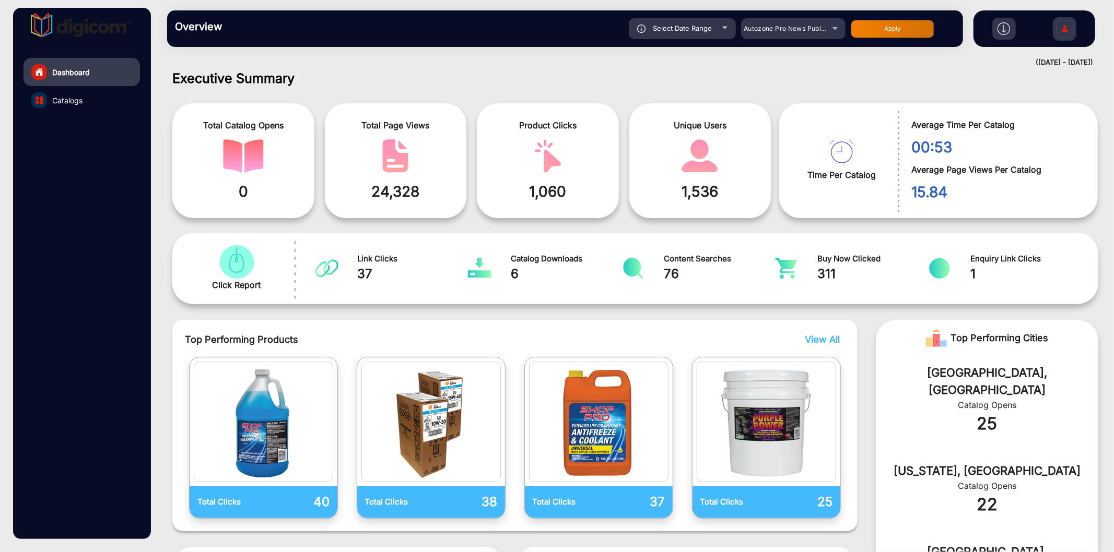
click at [58, 91] on link "Catalogs" at bounding box center [81, 100] width 116 height 28
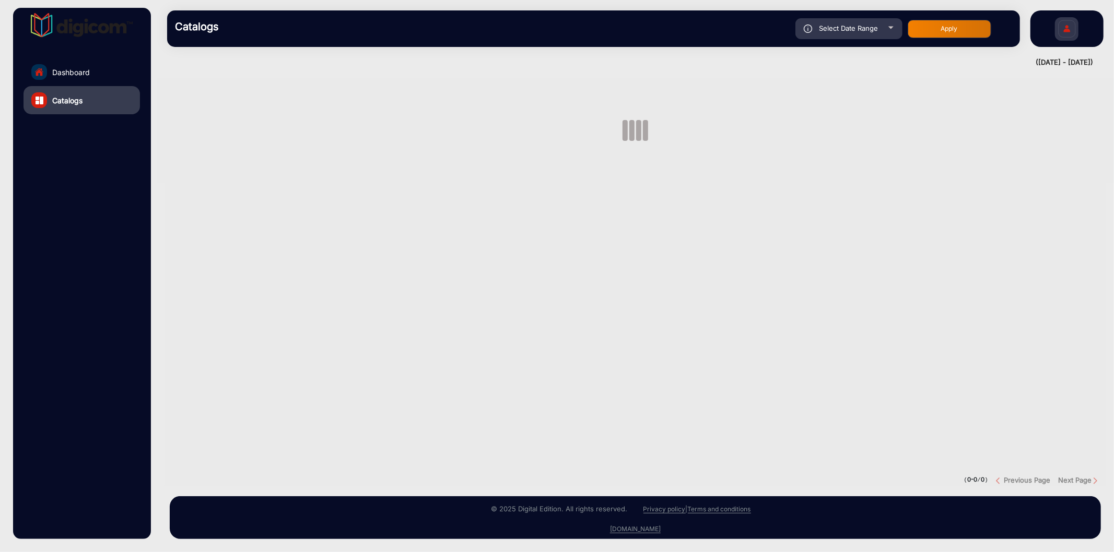
click at [60, 106] on link "Catalogs" at bounding box center [81, 100] width 116 height 28
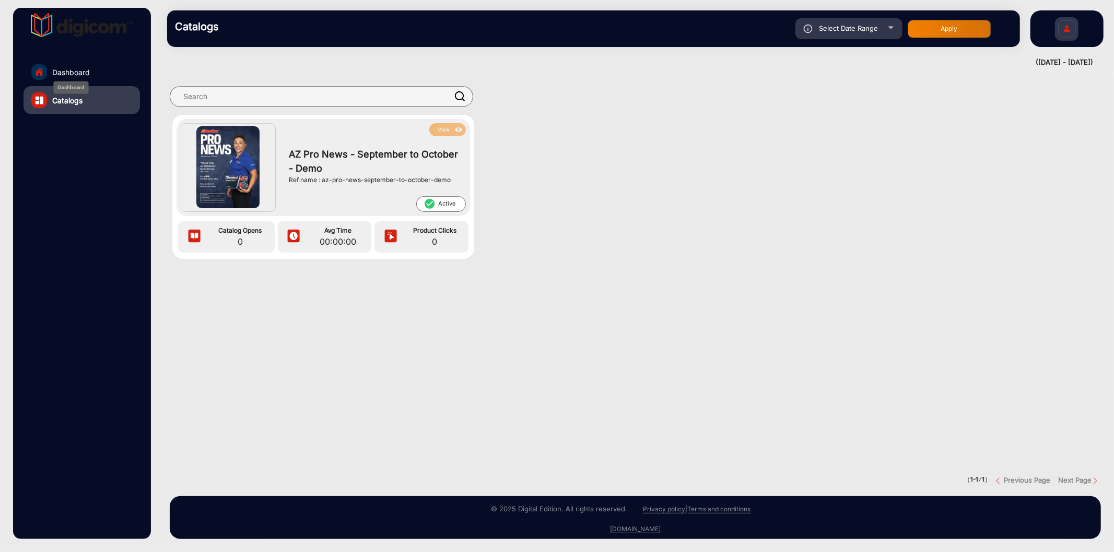
click at [69, 82] on div "Dashboard" at bounding box center [71, 87] width 36 height 13
click at [110, 61] on link "Dashboard" at bounding box center [81, 72] width 116 height 28
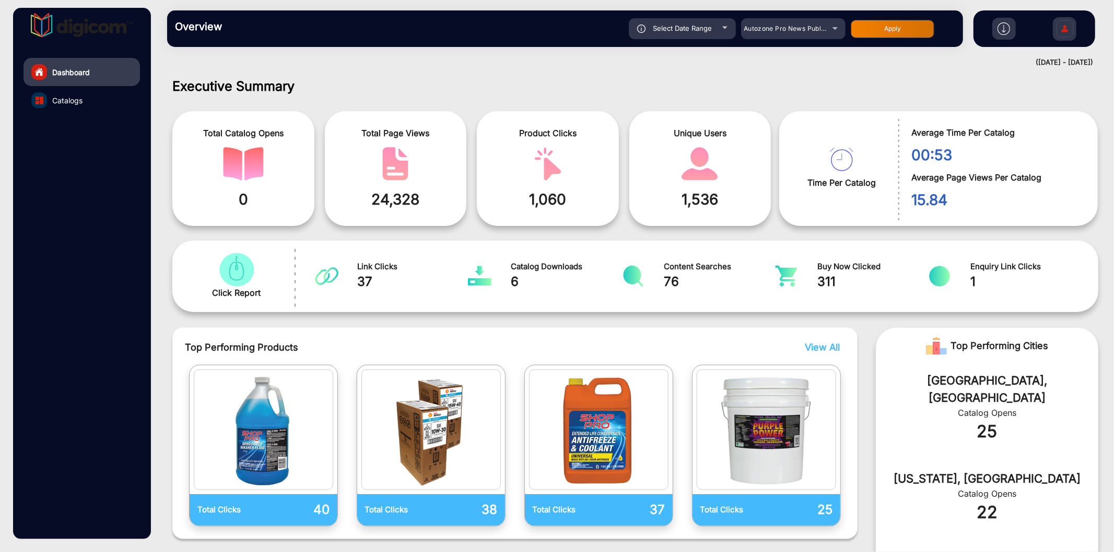
scroll to position [8, 0]
